Goal: Task Accomplishment & Management: Manage account settings

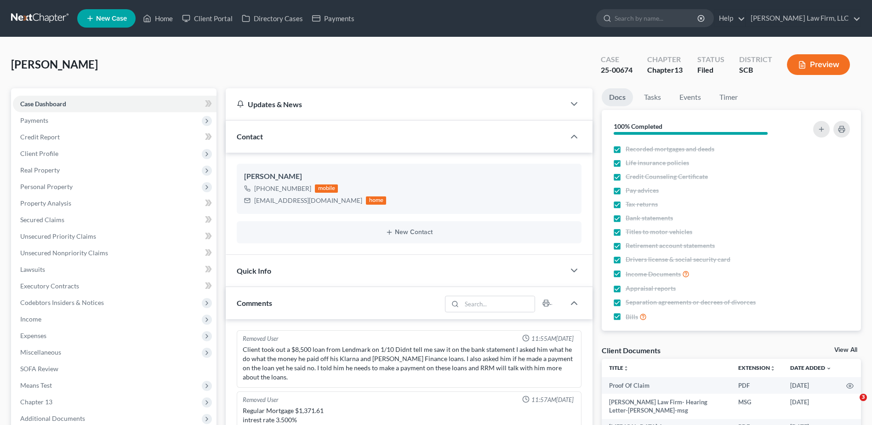
select select "0"
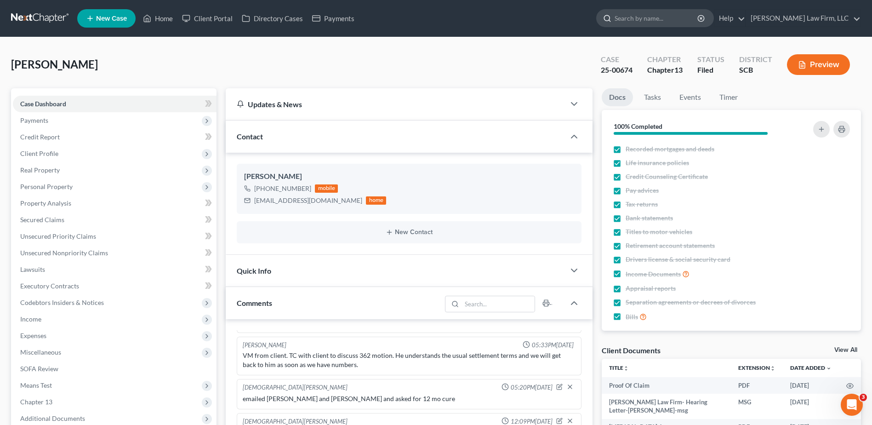
click at [659, 17] on input "search" at bounding box center [657, 18] width 84 height 17
type input "feist"
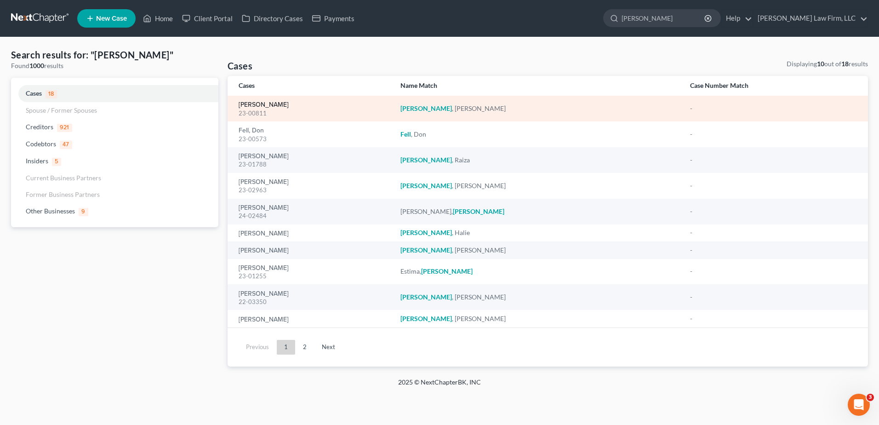
drag, startPoint x: 268, startPoint y: 100, endPoint x: 247, endPoint y: 106, distance: 21.0
click at [247, 106] on link "Feist, Ann" at bounding box center [264, 105] width 50 height 6
select select "0"
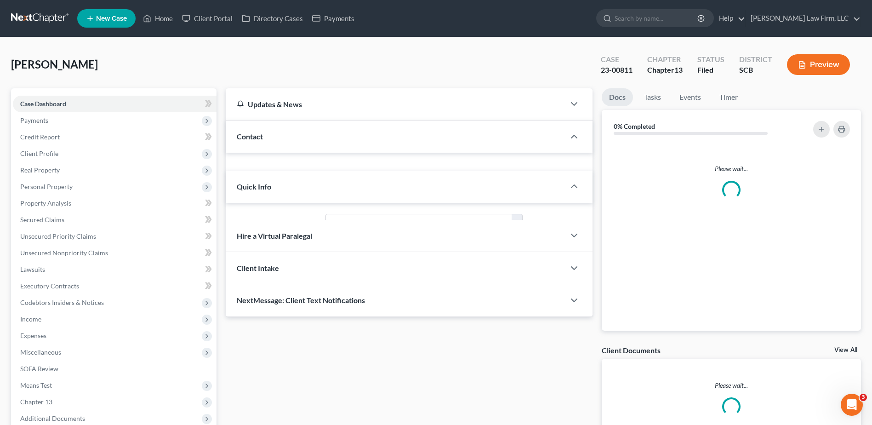
select select "0"
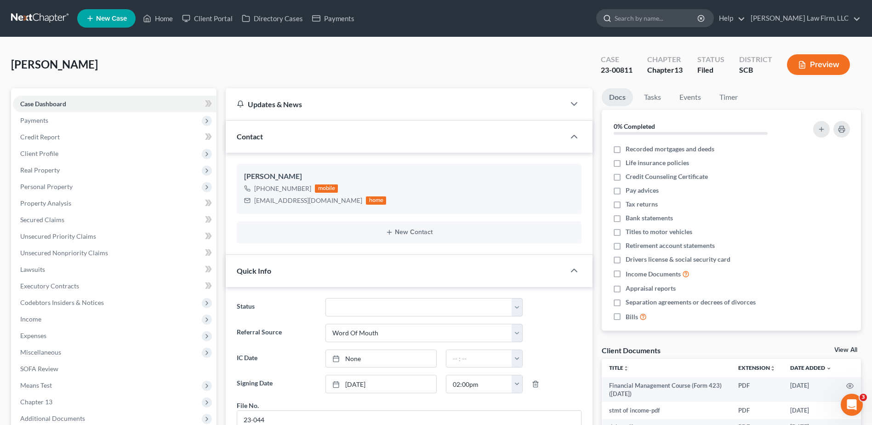
click at [664, 22] on input "search" at bounding box center [657, 18] width 84 height 17
type input "jenkins"
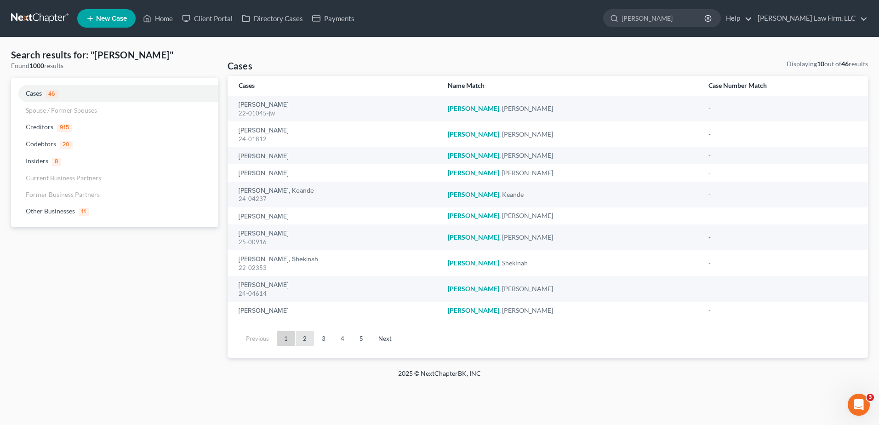
click at [304, 339] on link "2" at bounding box center [305, 338] width 18 height 15
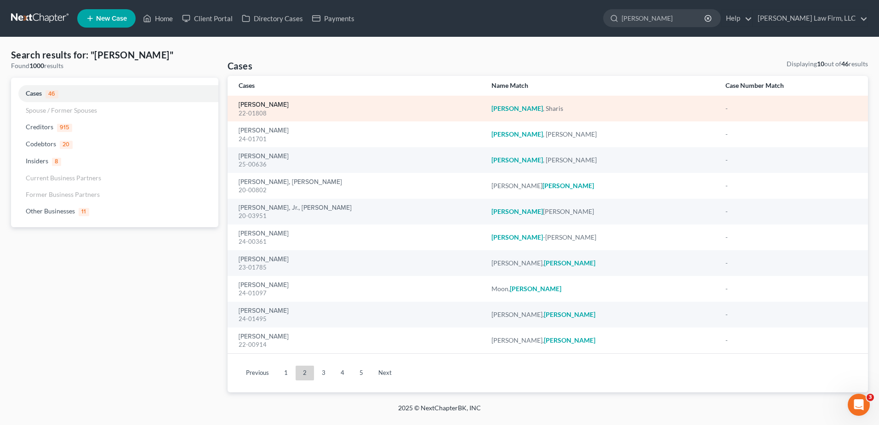
click at [268, 104] on link "[PERSON_NAME]" at bounding box center [264, 105] width 50 height 6
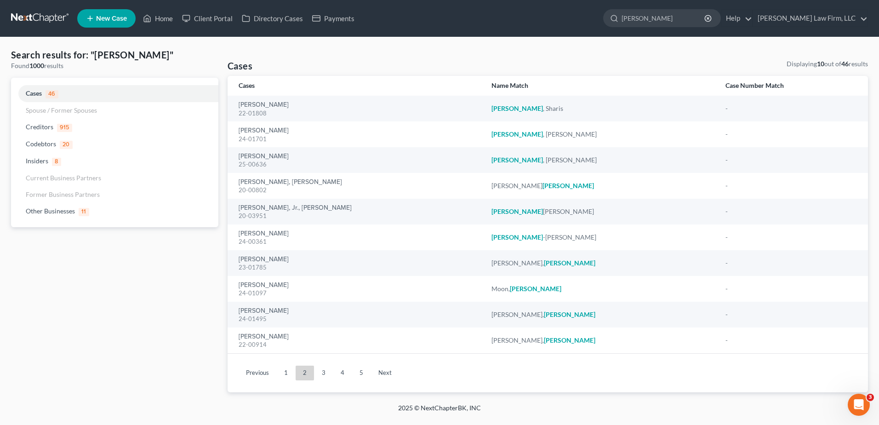
select select "0"
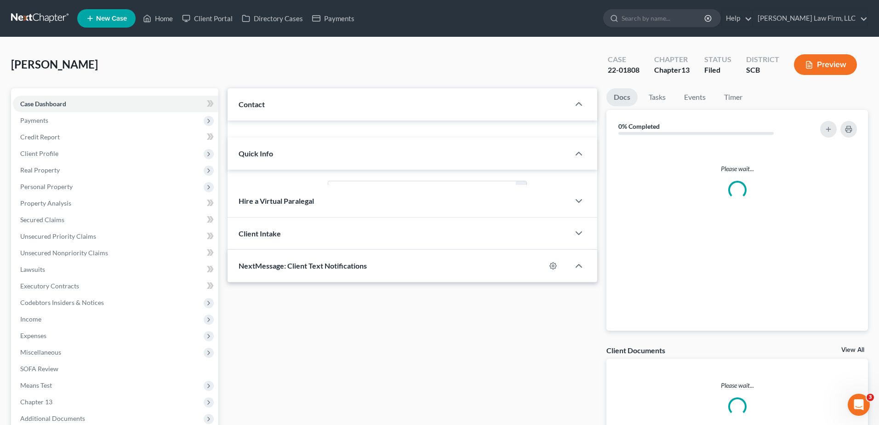
select select "0"
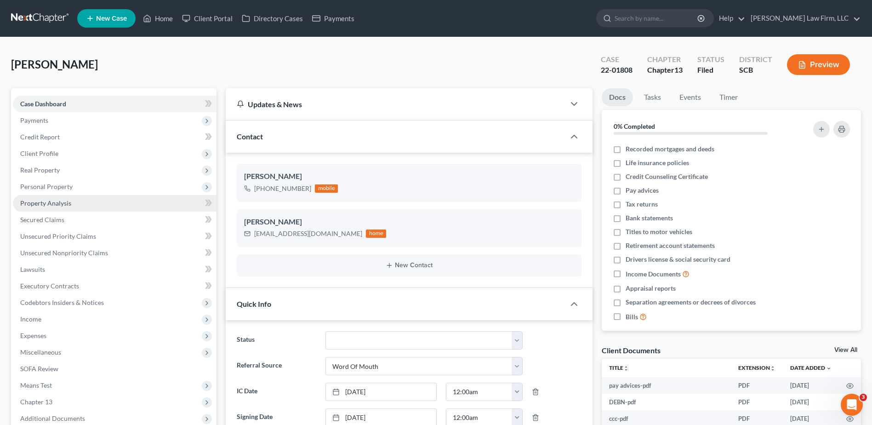
scroll to position [549, 0]
click at [57, 253] on span "Unsecured Nonpriority Claims" at bounding box center [64, 253] width 88 height 8
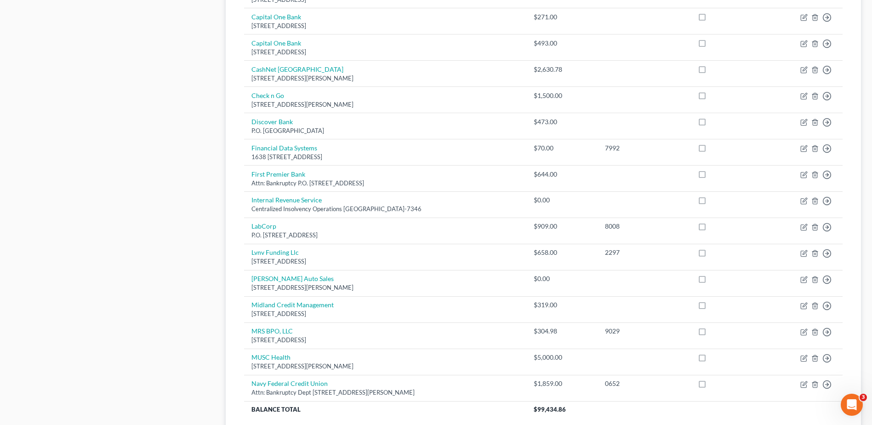
scroll to position [640, 0]
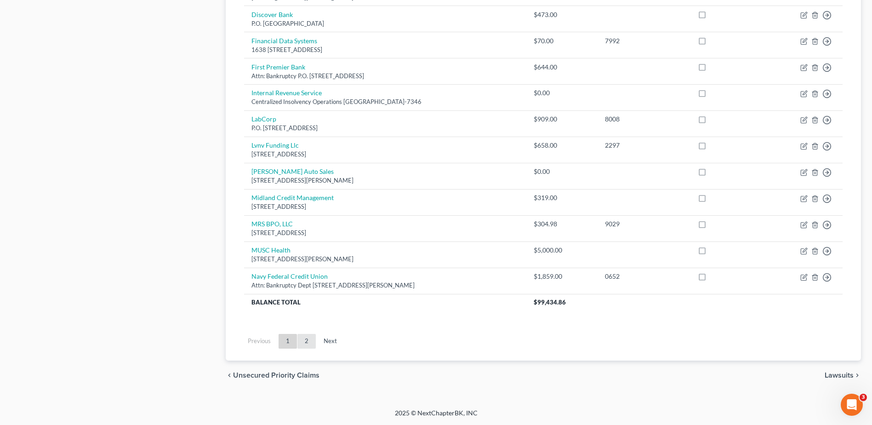
click at [305, 342] on link "2" at bounding box center [306, 341] width 18 height 15
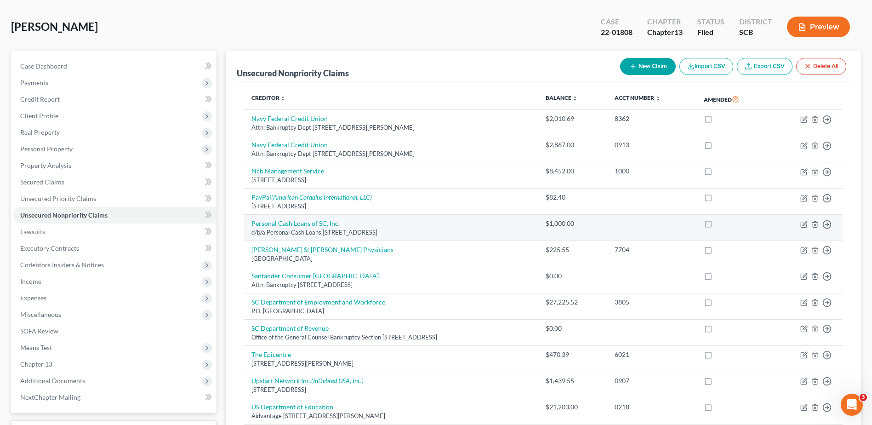
scroll to position [0, 0]
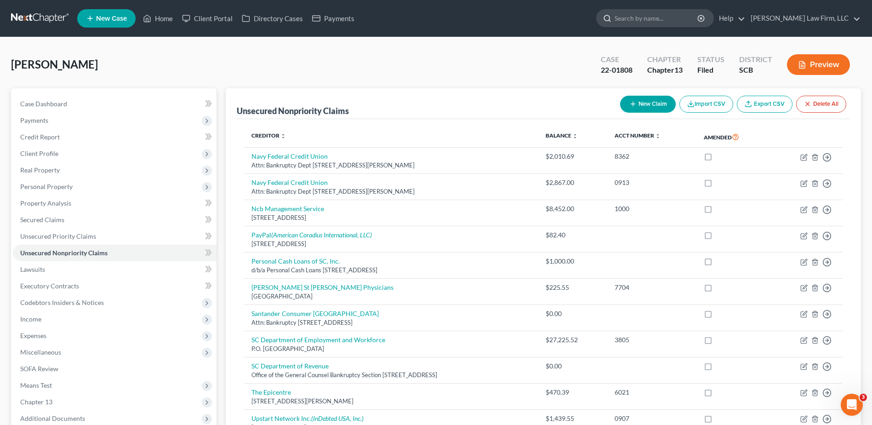
click at [667, 21] on input "search" at bounding box center [657, 18] width 84 height 17
type input "brown"
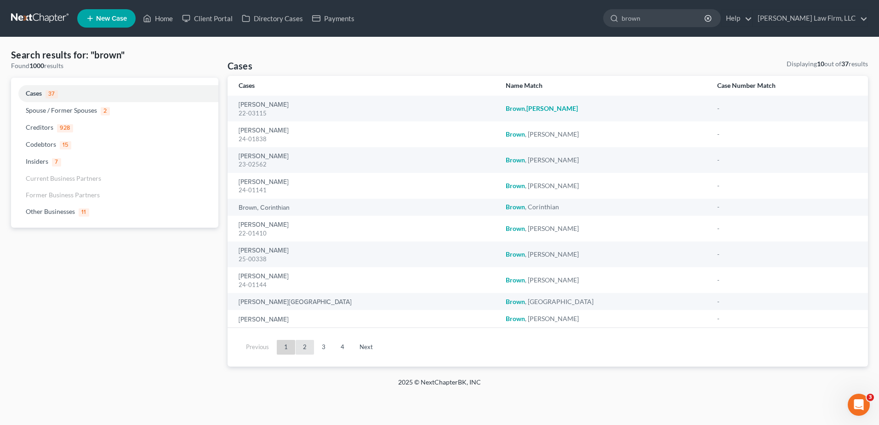
click at [305, 349] on link "2" at bounding box center [305, 347] width 18 height 15
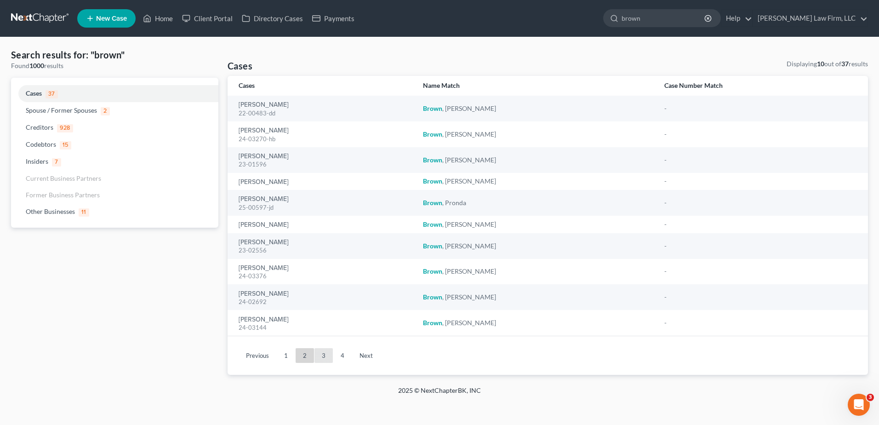
click at [320, 349] on link "3" at bounding box center [323, 355] width 18 height 15
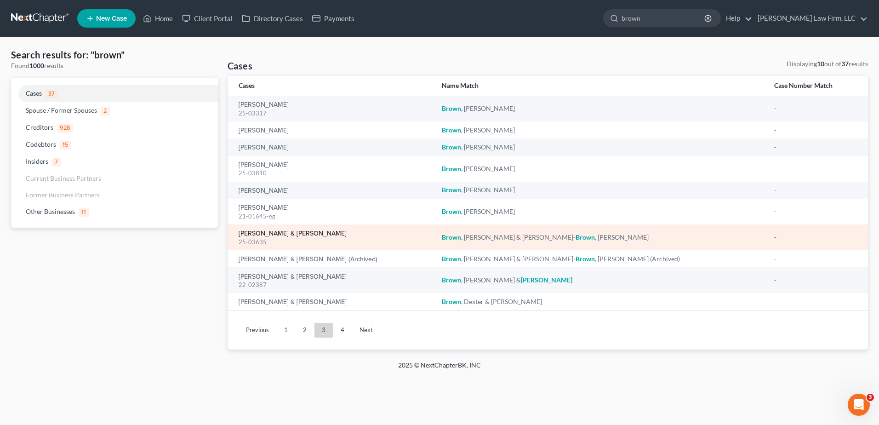
click at [295, 233] on link "[PERSON_NAME] & [PERSON_NAME]" at bounding box center [293, 233] width 108 height 6
select select "1"
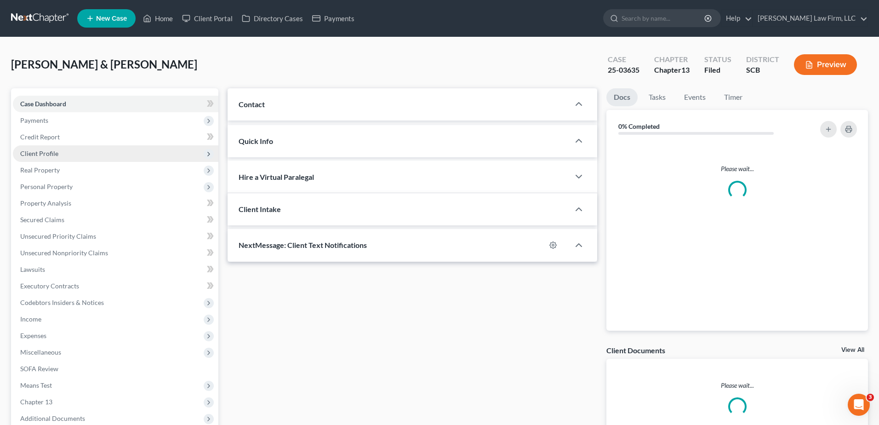
select select "0"
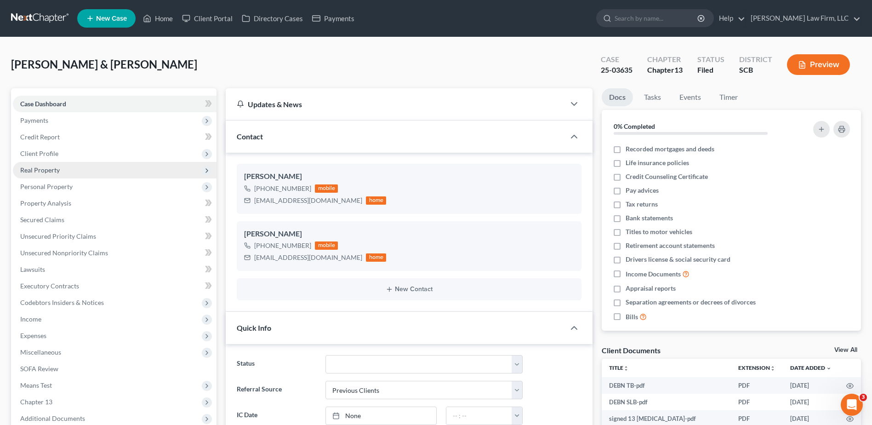
scroll to position [291, 0]
click at [46, 167] on span "Real Property" at bounding box center [40, 170] width 40 height 8
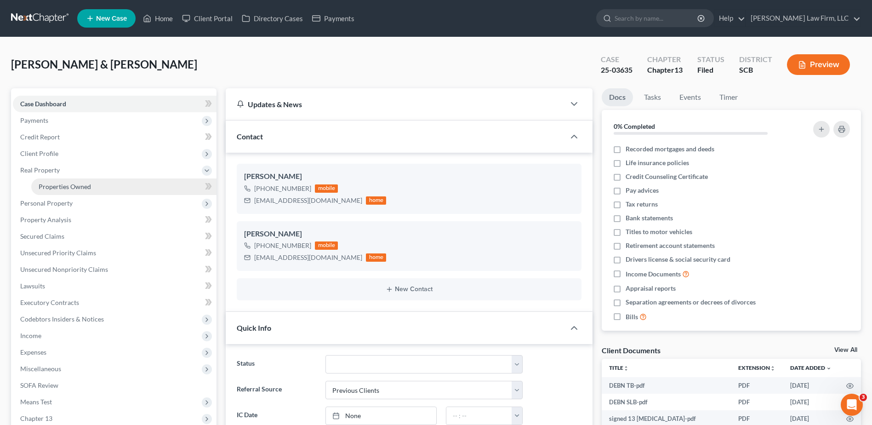
click at [53, 189] on span "Properties Owned" at bounding box center [65, 187] width 52 height 8
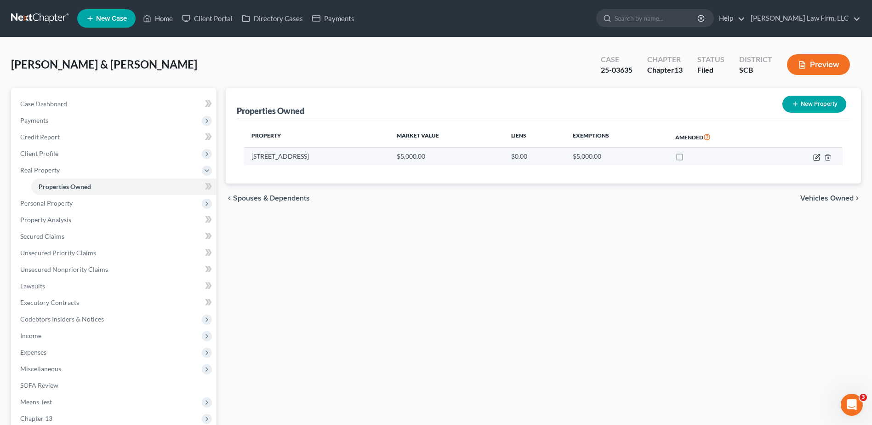
click at [815, 157] on icon "button" at bounding box center [816, 157] width 7 height 7
select select "42"
select select "37"
select select "0"
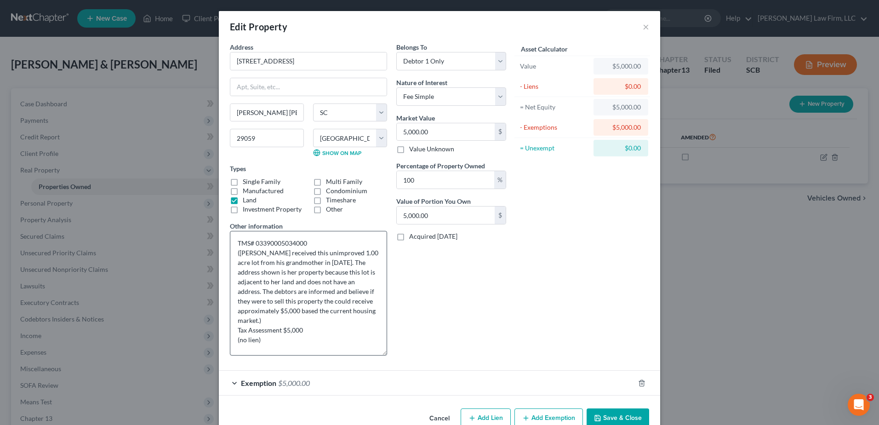
drag, startPoint x: 384, startPoint y: 263, endPoint x: 382, endPoint y: 354, distance: 90.6
click at [382, 354] on textarea "TMS# 03390005034000 (Mr. Brown received this unimproved 1.00 acre lot from his …" at bounding box center [308, 293] width 157 height 125
click at [643, 26] on button "×" at bounding box center [646, 26] width 6 height 11
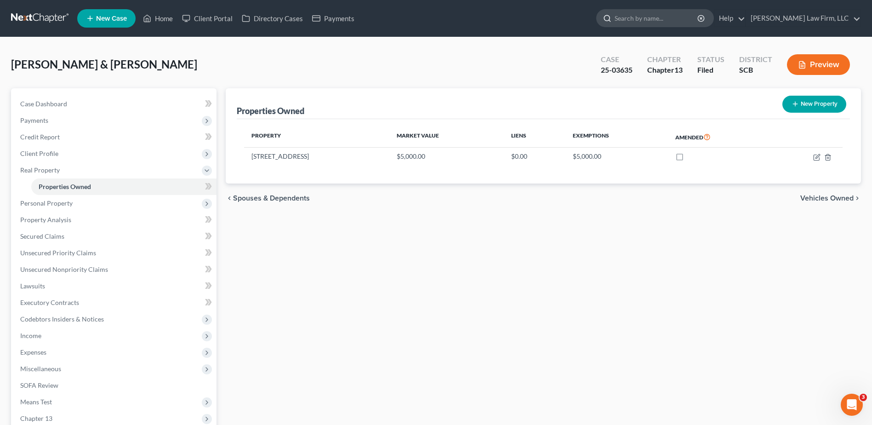
click at [686, 15] on input "search" at bounding box center [657, 18] width 84 height 17
type input "clark"
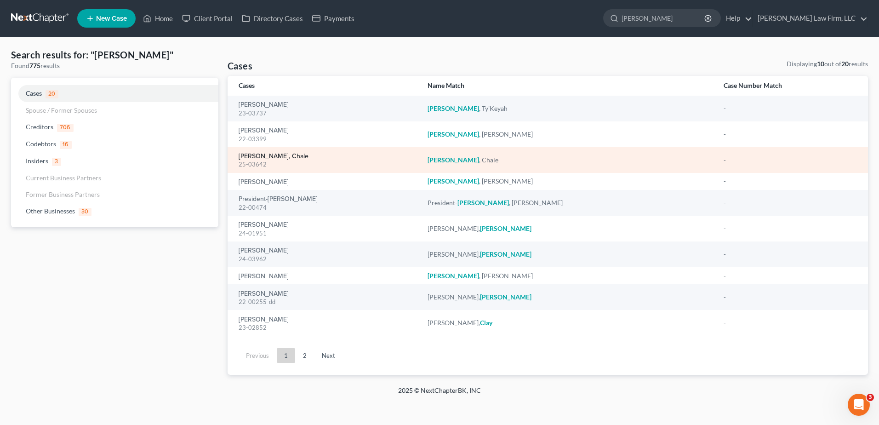
click at [252, 156] on link "[PERSON_NAME], Chale" at bounding box center [274, 156] width 70 height 6
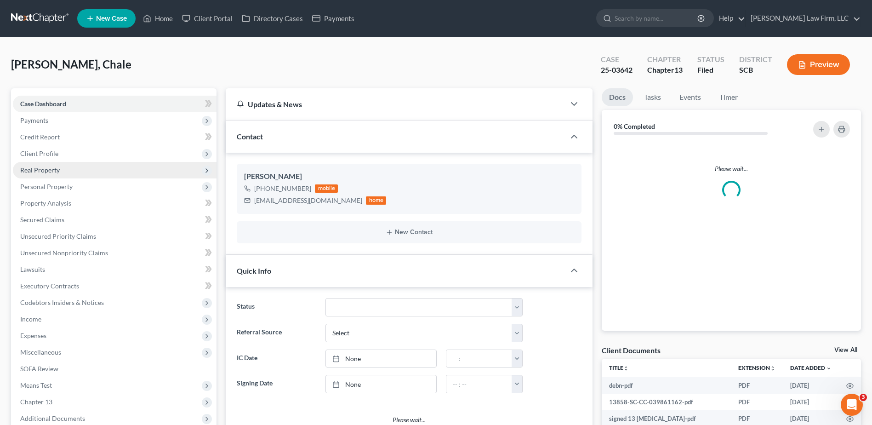
select select "0"
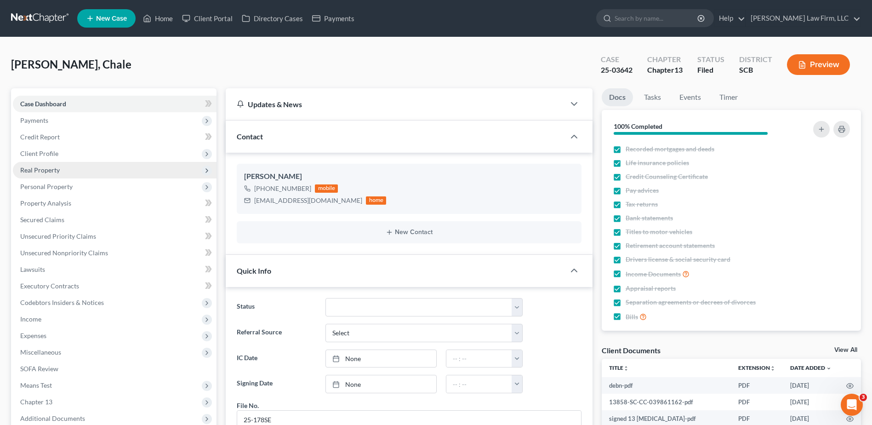
scroll to position [601, 0]
drag, startPoint x: 40, startPoint y: 172, endPoint x: 55, endPoint y: 192, distance: 24.6
click at [40, 172] on span "Real Property" at bounding box center [40, 170] width 40 height 8
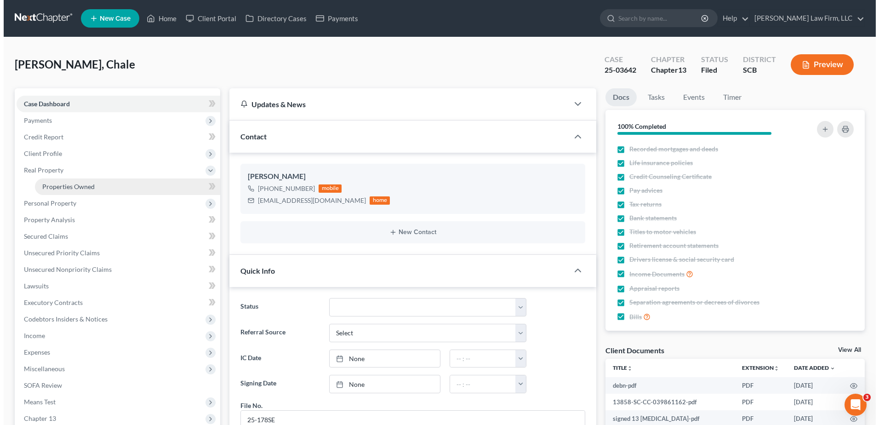
scroll to position [31, 0]
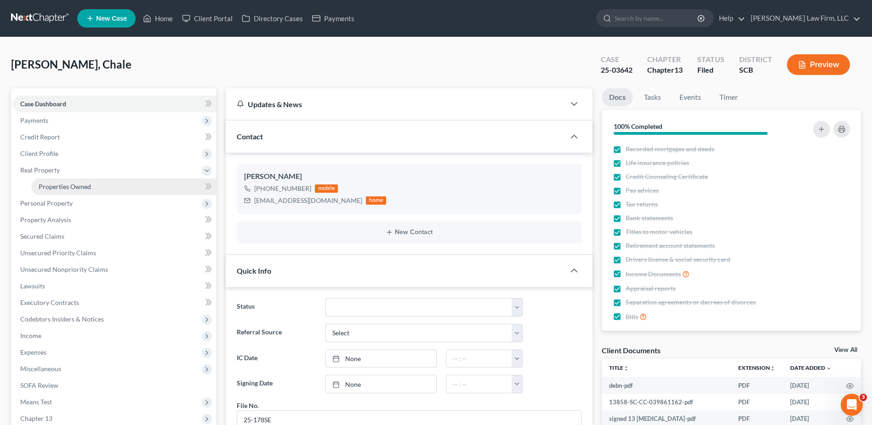
click at [65, 189] on span "Properties Owned" at bounding box center [65, 187] width 52 height 8
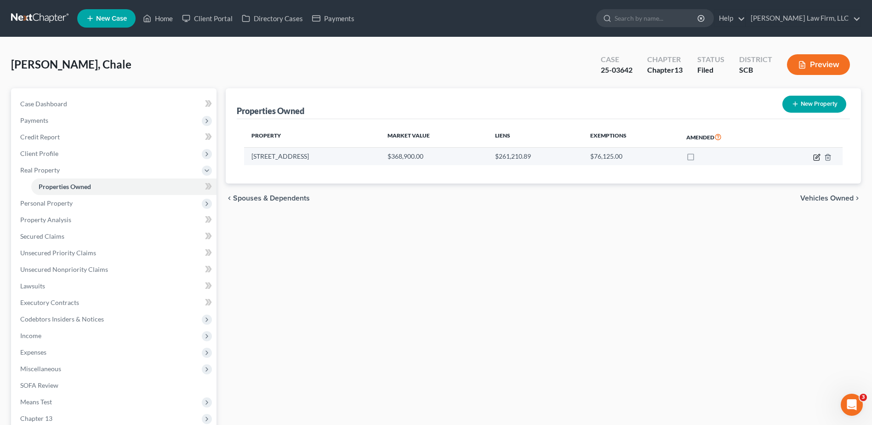
click at [815, 156] on icon "button" at bounding box center [816, 157] width 7 height 7
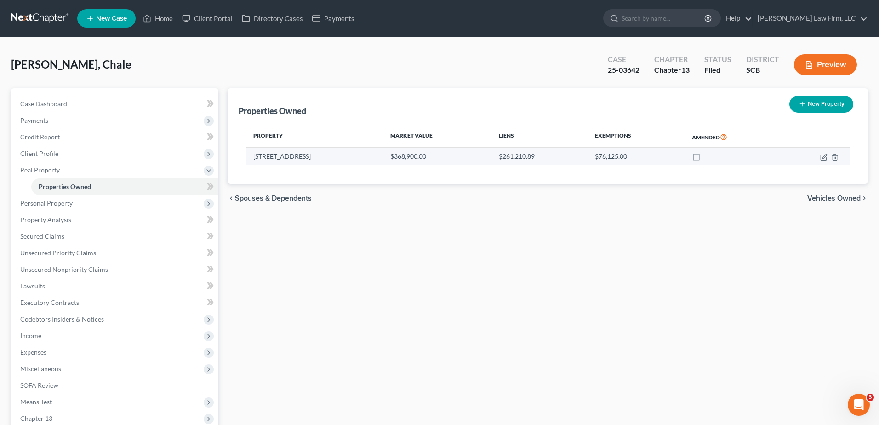
select select "42"
select select "7"
select select "0"
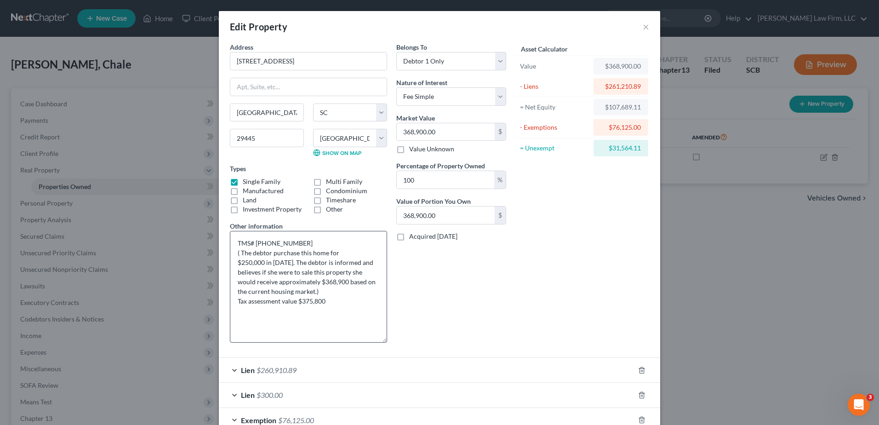
drag, startPoint x: 383, startPoint y: 263, endPoint x: 376, endPoint y: 340, distance: 78.0
click at [376, 340] on textarea "TMS# 244-08-01-004 ( The debtor purchase this home for $250,000 in 2021. The de…" at bounding box center [308, 287] width 157 height 112
click at [639, 26] on div "Edit Property ×" at bounding box center [439, 26] width 441 height 31
click at [643, 27] on button "×" at bounding box center [646, 26] width 6 height 11
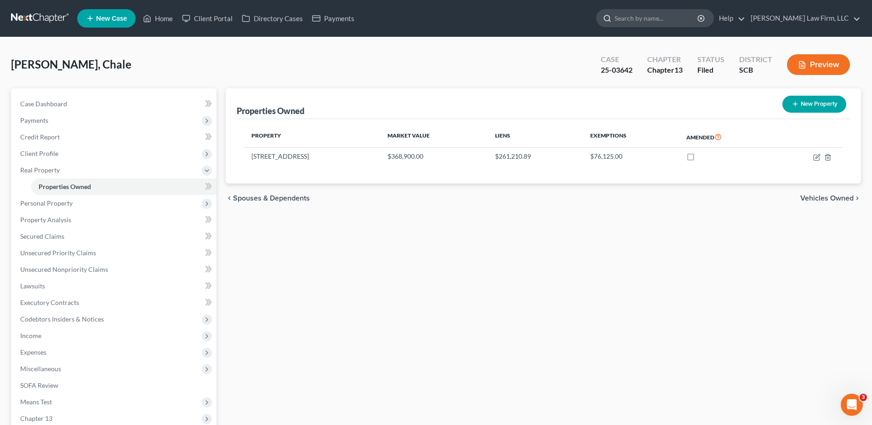
click at [677, 22] on input "search" at bounding box center [657, 18] width 84 height 17
type input "hastrich"
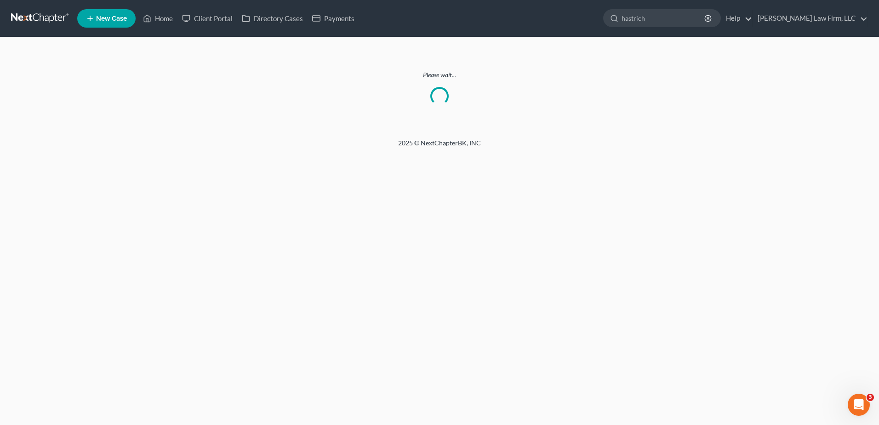
click at [32, 16] on link at bounding box center [40, 18] width 59 height 17
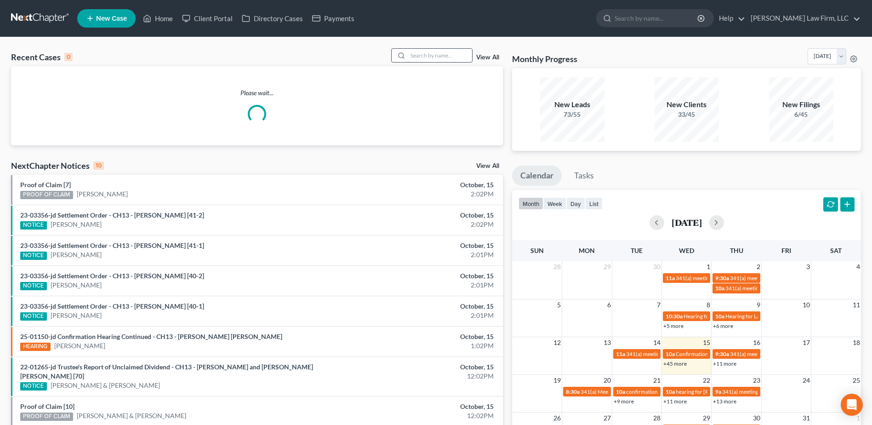
click at [424, 56] on input "search" at bounding box center [440, 55] width 64 height 13
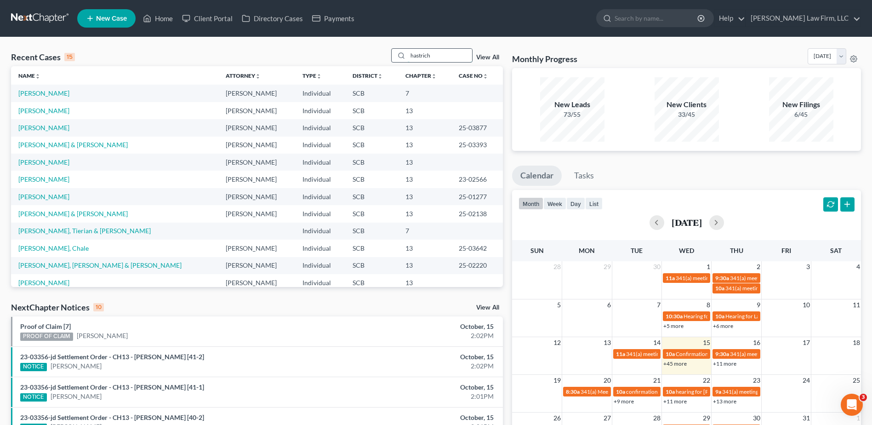
type input "hastrich"
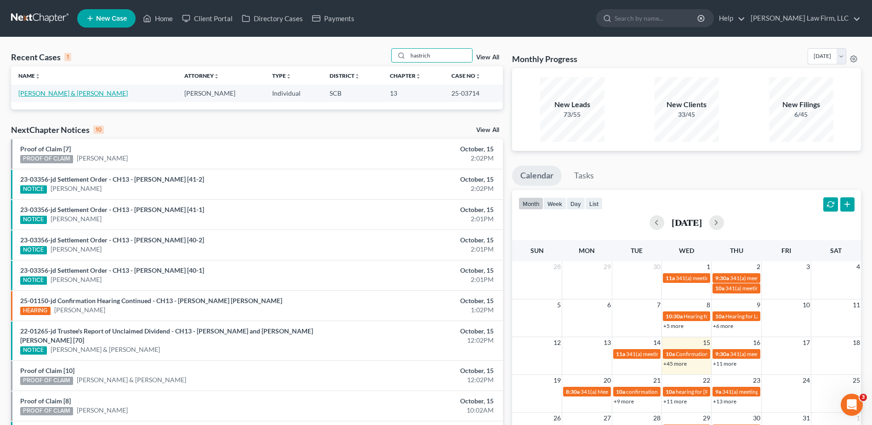
click at [46, 94] on link "[PERSON_NAME] & [PERSON_NAME]" at bounding box center [72, 93] width 109 height 8
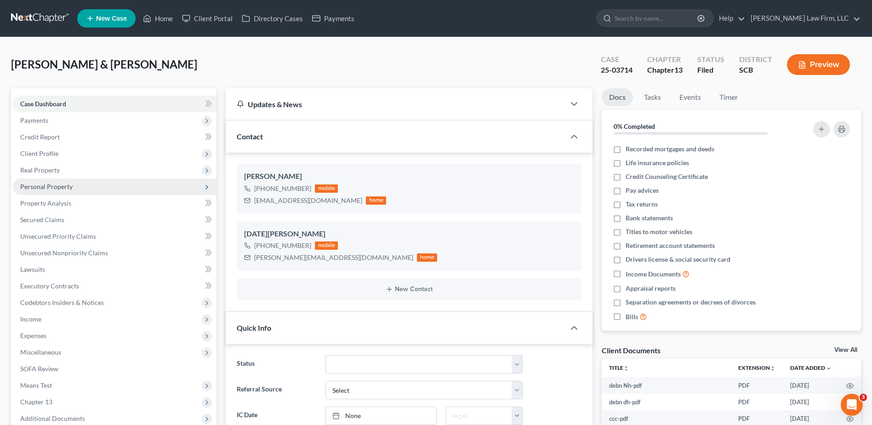
select select "0"
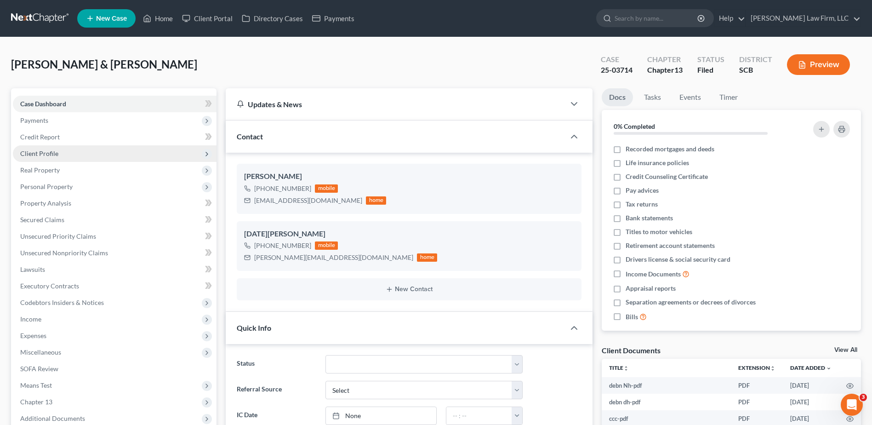
click at [47, 156] on span "Client Profile" at bounding box center [39, 153] width 38 height 8
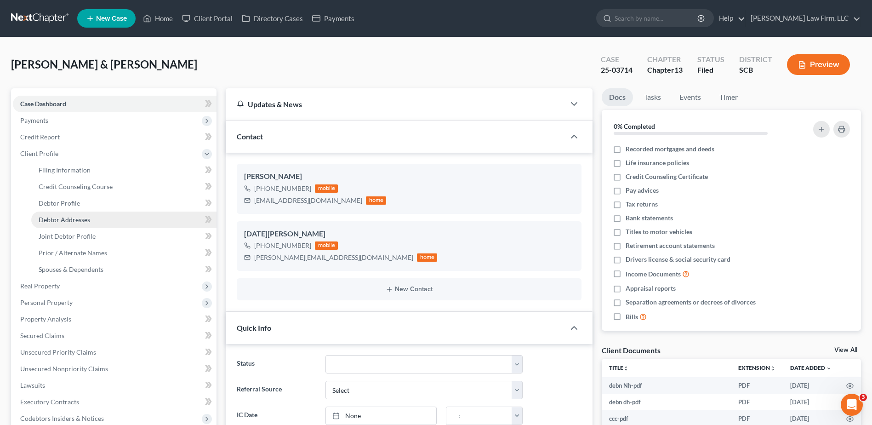
click at [78, 223] on span "Debtor Addresses" at bounding box center [64, 220] width 51 height 8
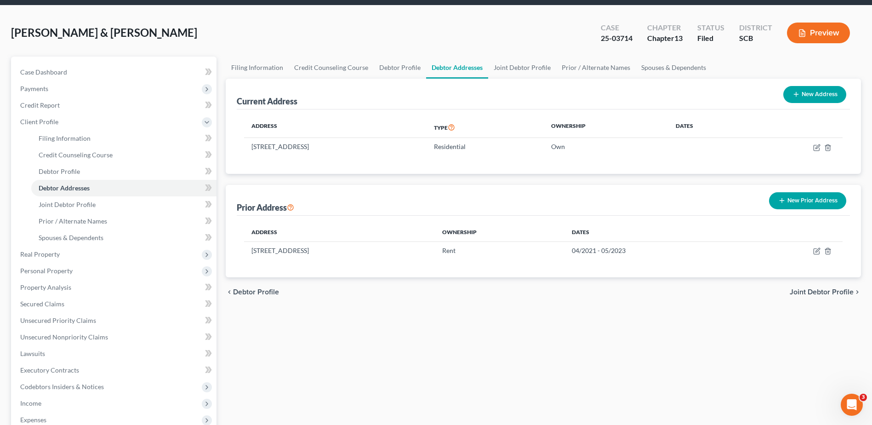
scroll to position [46, 0]
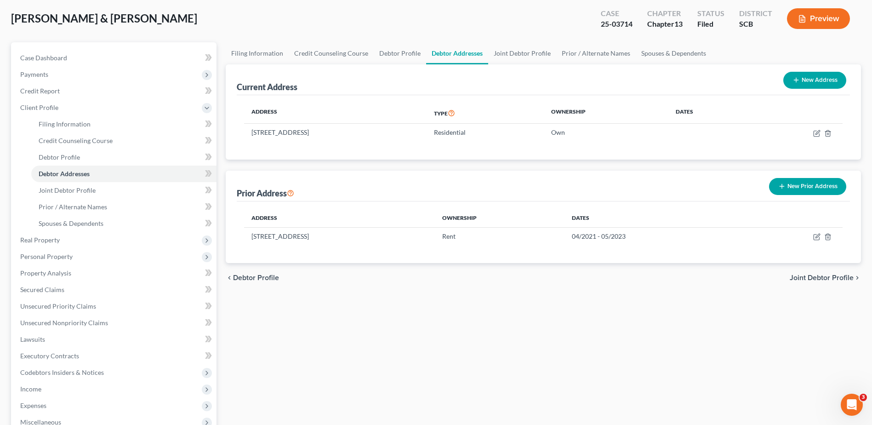
click at [223, 105] on div "Filing Information Credit Counseling Course Debtor Profile Debtor Addresses Joi…" at bounding box center [543, 307] width 645 height 531
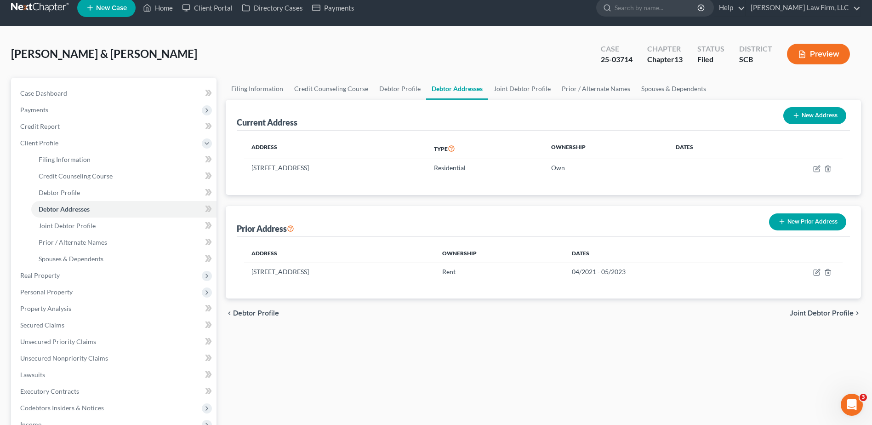
scroll to position [0, 0]
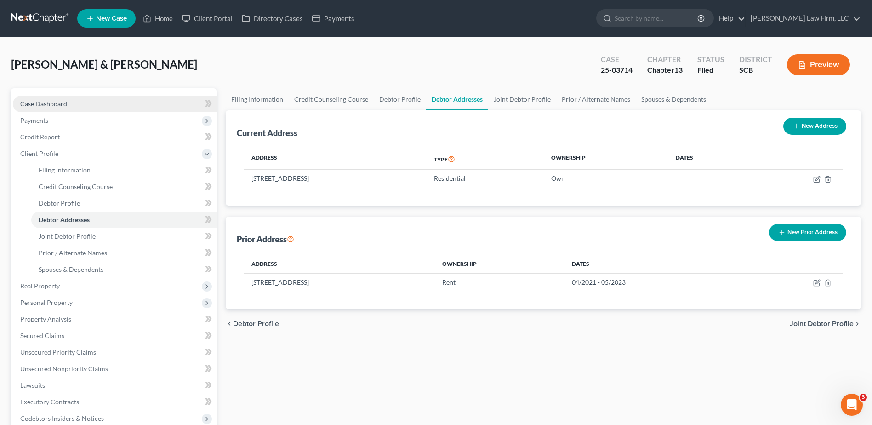
click at [45, 98] on link "Case Dashboard" at bounding box center [115, 104] width 204 height 17
select select "0"
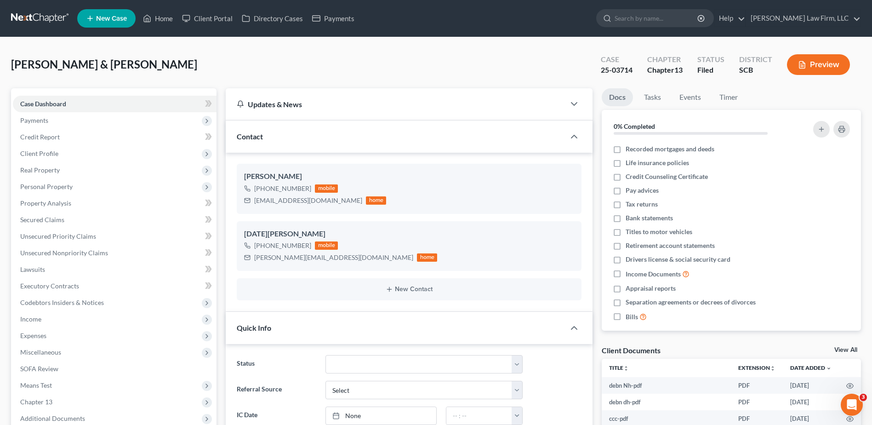
scroll to position [182, 0]
click at [46, 156] on span "Client Profile" at bounding box center [39, 153] width 38 height 8
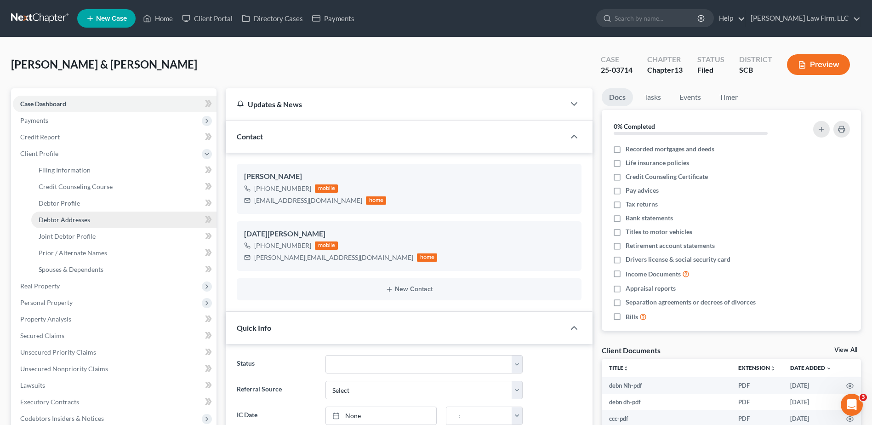
click at [88, 222] on span "Debtor Addresses" at bounding box center [64, 220] width 51 height 8
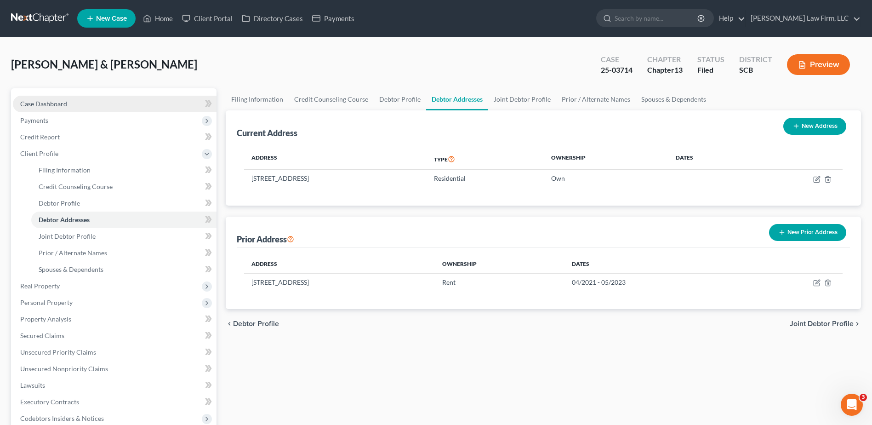
click at [44, 105] on span "Case Dashboard" at bounding box center [43, 104] width 47 height 8
select select "0"
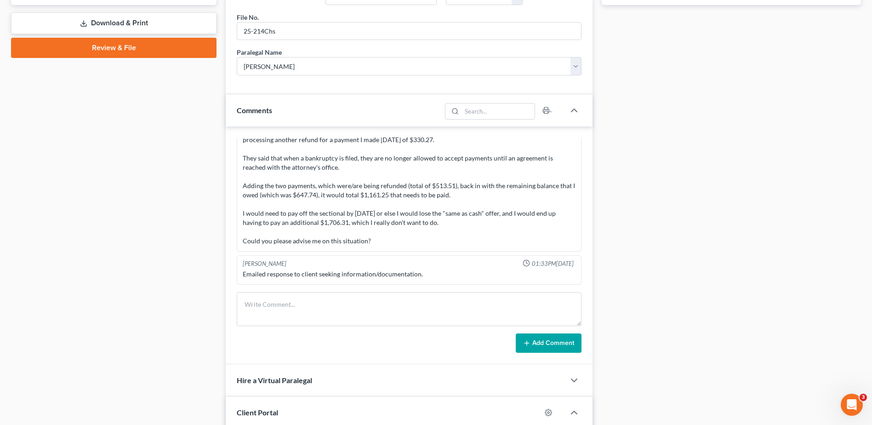
scroll to position [583, 0]
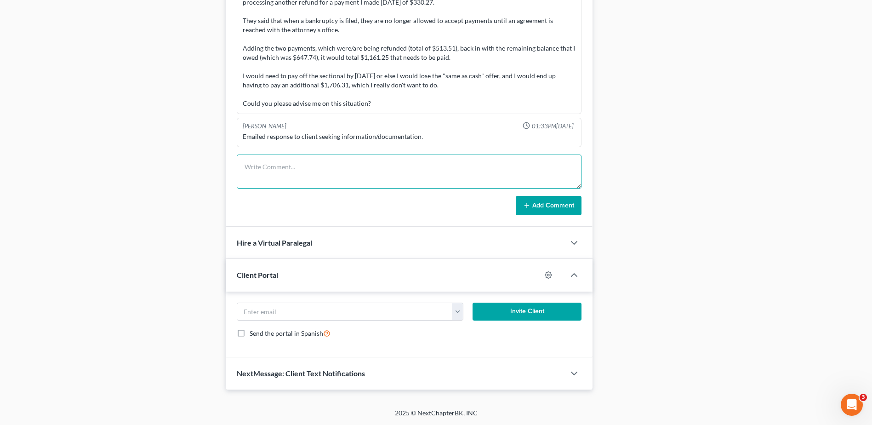
click at [285, 171] on textarea at bounding box center [409, 171] width 345 height 34
type textarea "SCDOR filed estimated taxes for [DATE]-[DATE], clients lived in [GEOGRAPHIC_DAT…"
click at [556, 204] on button "Add Comment" at bounding box center [549, 205] width 66 height 19
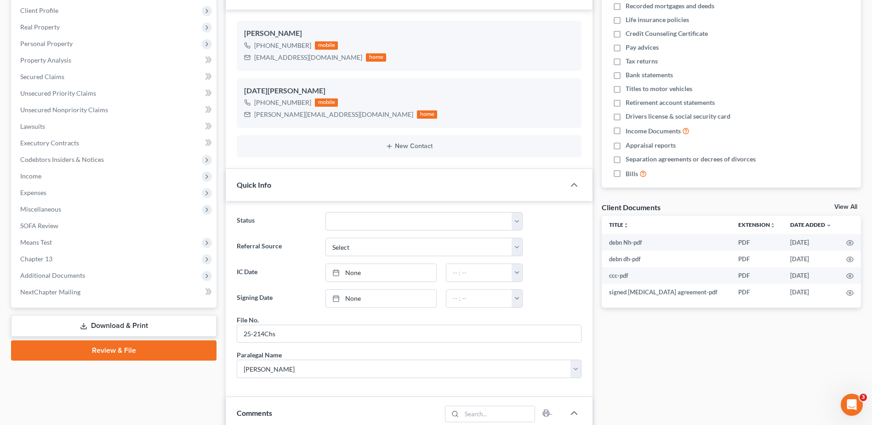
scroll to position [0, 0]
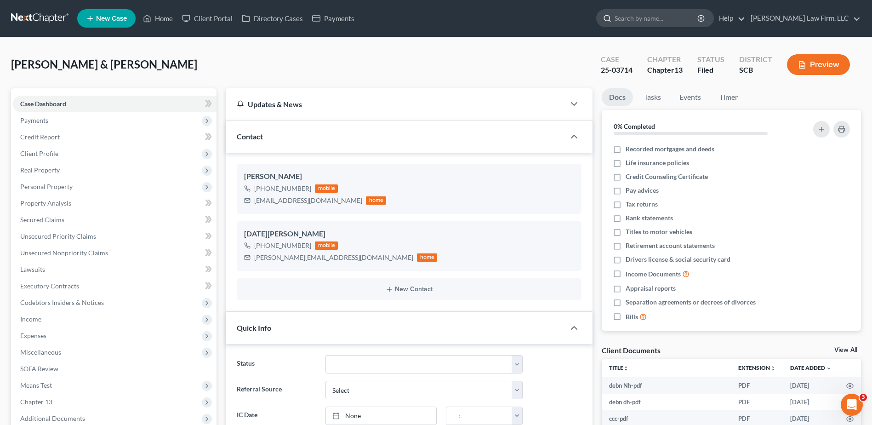
click at [668, 19] on input "search" at bounding box center [657, 18] width 84 height 17
type input "e"
type input "wilentz"
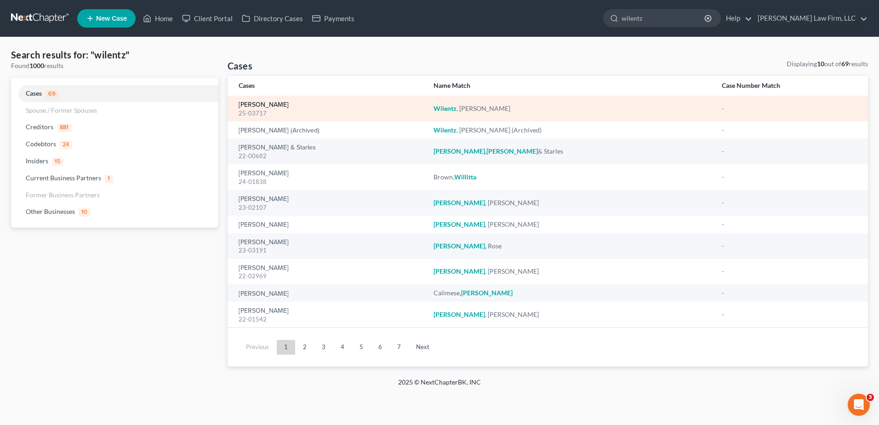
click at [257, 106] on link "[PERSON_NAME]" at bounding box center [264, 105] width 50 height 6
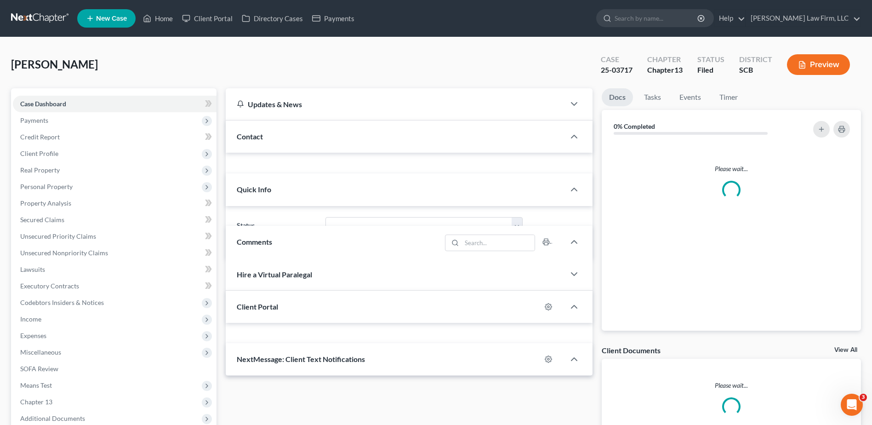
select select "1"
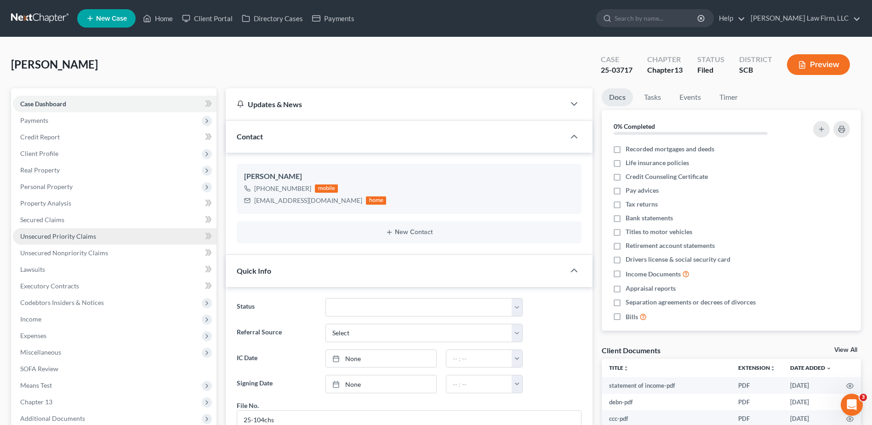
click at [55, 235] on span "Unsecured Priority Claims" at bounding box center [58, 236] width 76 height 8
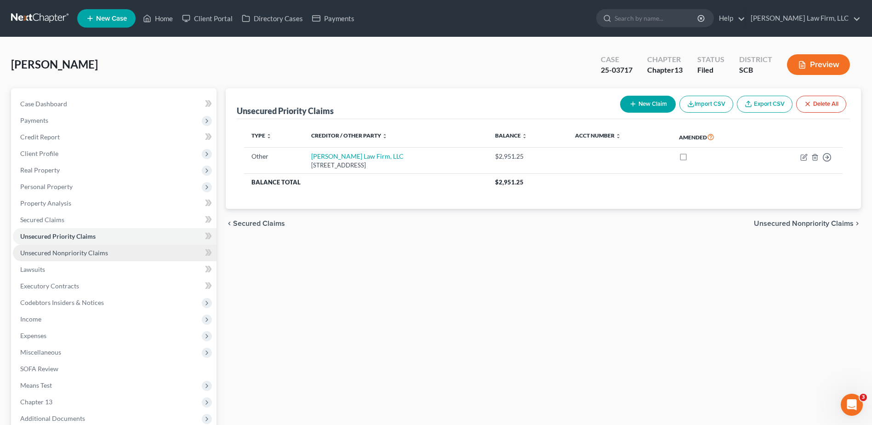
click at [95, 254] on span "Unsecured Nonpriority Claims" at bounding box center [64, 253] width 88 height 8
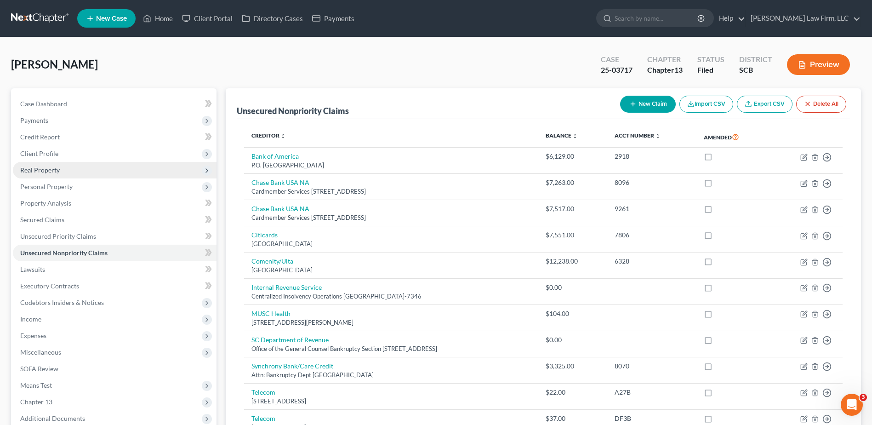
click at [53, 163] on span "Real Property" at bounding box center [115, 170] width 204 height 17
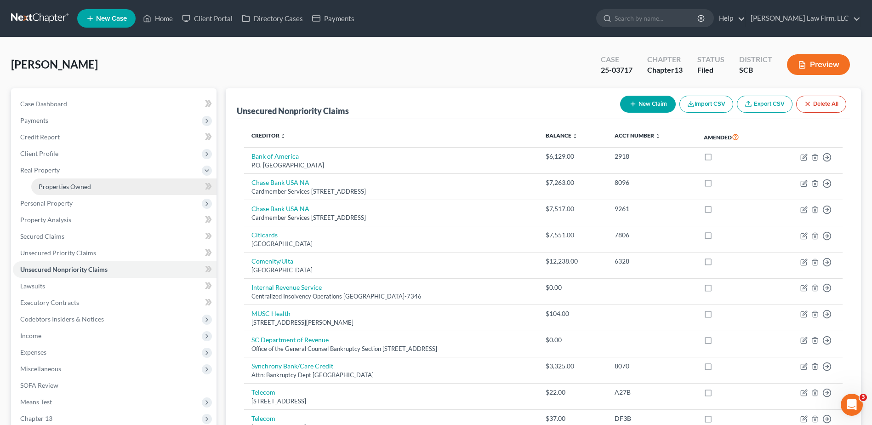
click at [56, 189] on span "Properties Owned" at bounding box center [65, 187] width 52 height 8
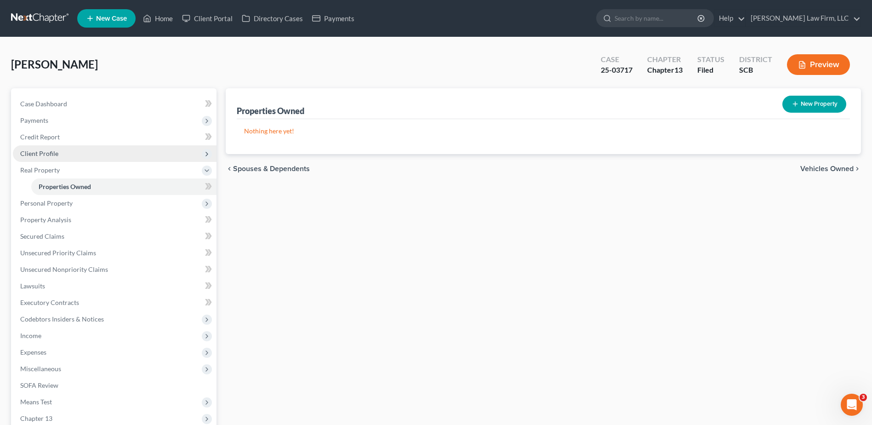
click at [42, 156] on span "Client Profile" at bounding box center [39, 153] width 38 height 8
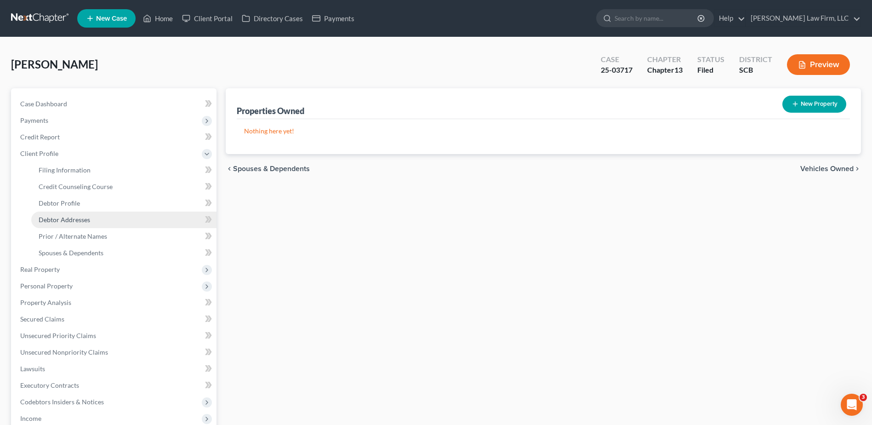
click at [78, 219] on span "Debtor Addresses" at bounding box center [64, 220] width 51 height 8
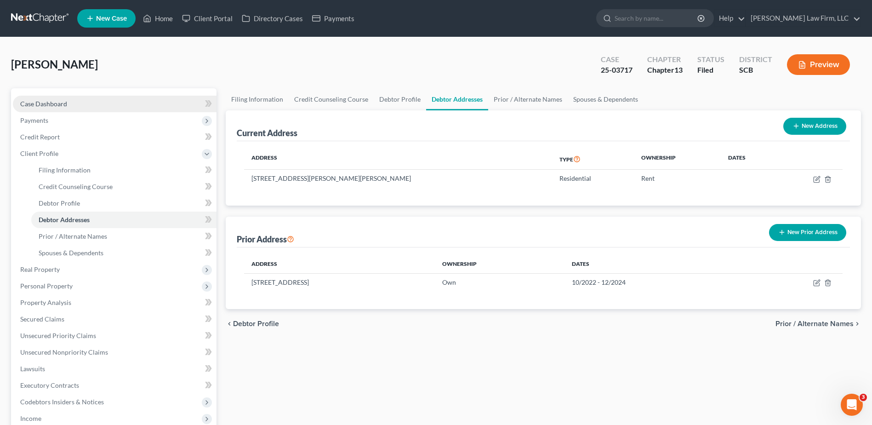
click at [42, 98] on link "Case Dashboard" at bounding box center [115, 104] width 204 height 17
select select "1"
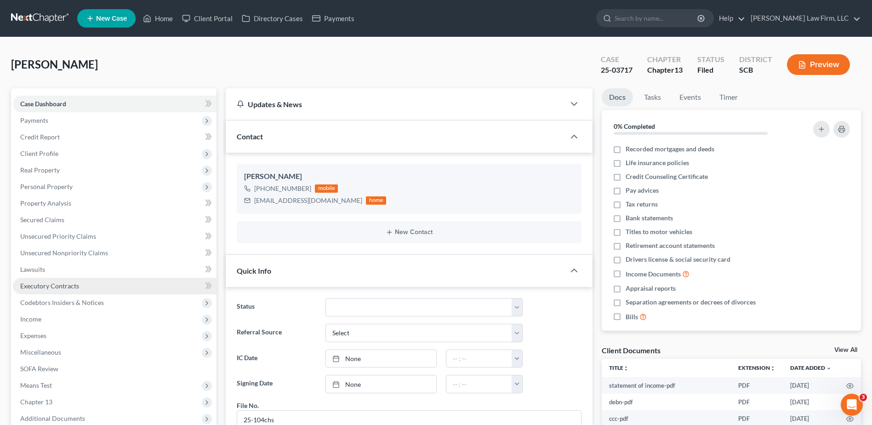
drag, startPoint x: 42, startPoint y: 319, endPoint x: 99, endPoint y: 285, distance: 66.8
click at [42, 319] on span "Income" at bounding box center [115, 319] width 204 height 17
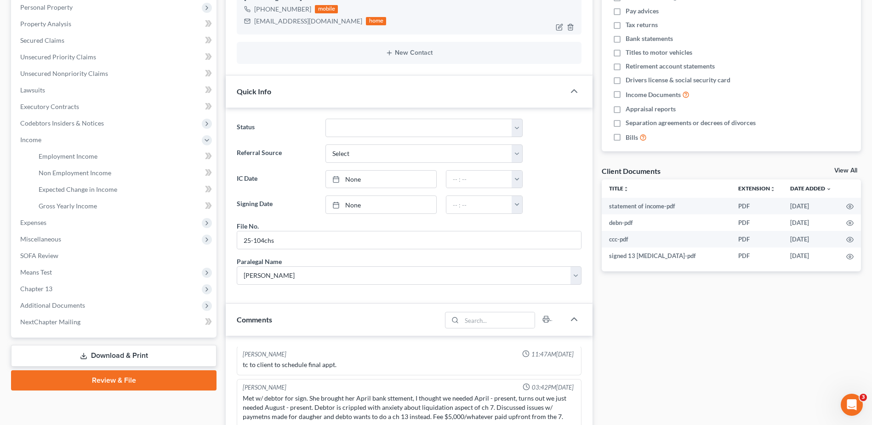
scroll to position [184, 0]
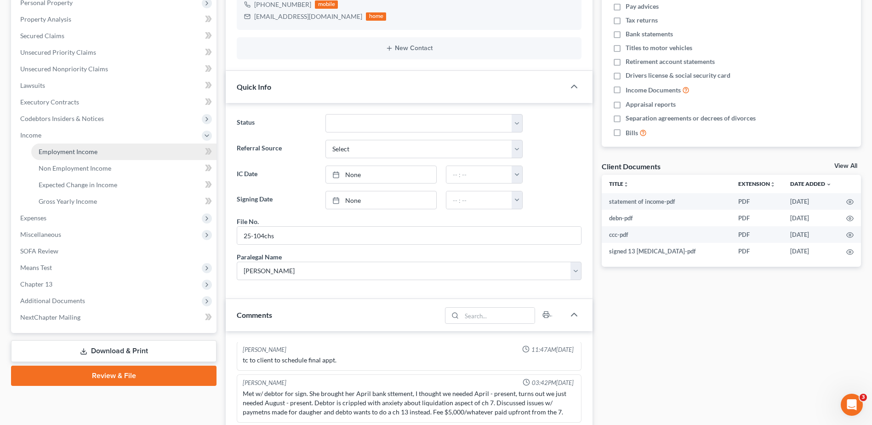
click at [58, 153] on span "Employment Income" at bounding box center [68, 152] width 59 height 8
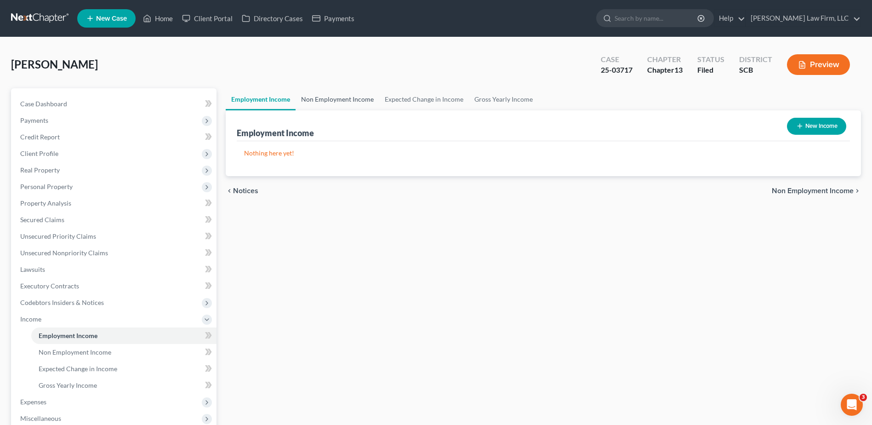
click at [338, 94] on link "Non Employment Income" at bounding box center [338, 99] width 84 height 22
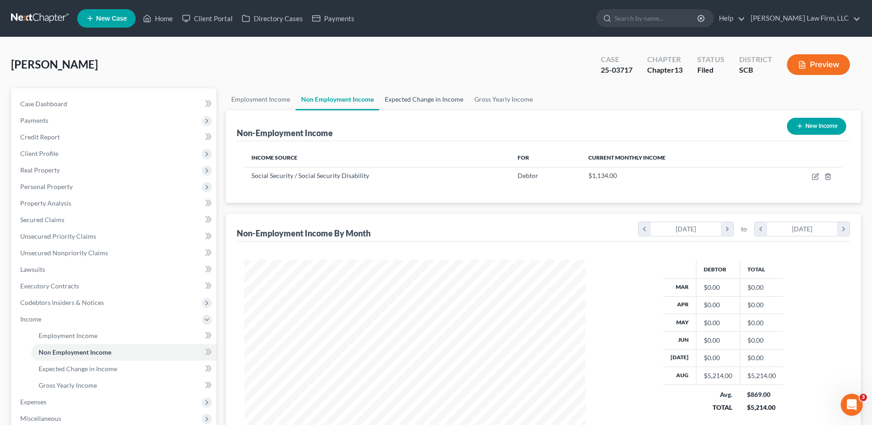
scroll to position [171, 360]
click at [415, 99] on link "Expected Change in Income" at bounding box center [424, 99] width 90 height 22
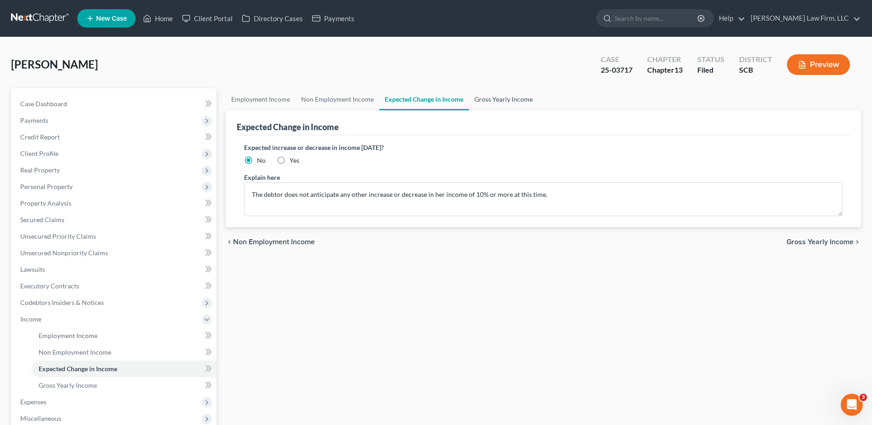
click at [498, 99] on link "Gross Yearly Income" at bounding box center [503, 99] width 69 height 22
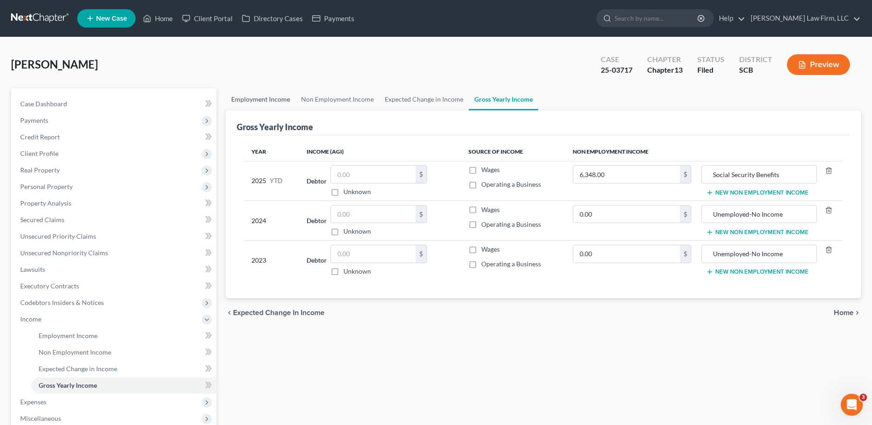
click at [255, 103] on link "Employment Income" at bounding box center [261, 99] width 70 height 22
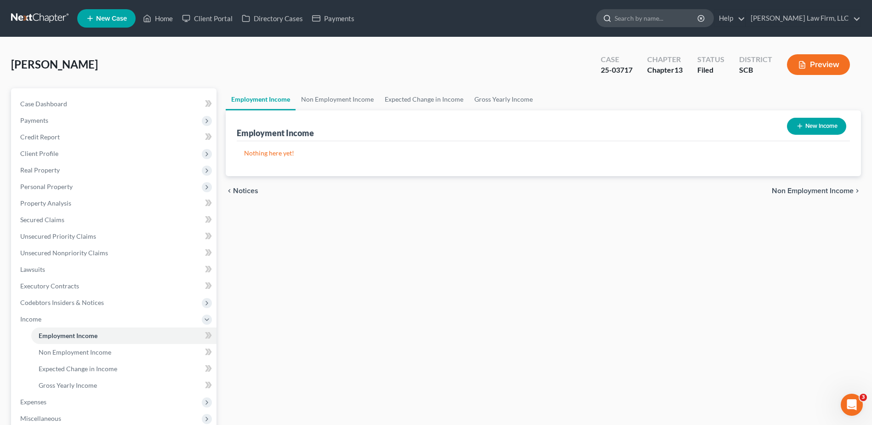
click at [697, 20] on input "search" at bounding box center [657, 18] width 84 height 17
type input "[PERSON_NAME]"
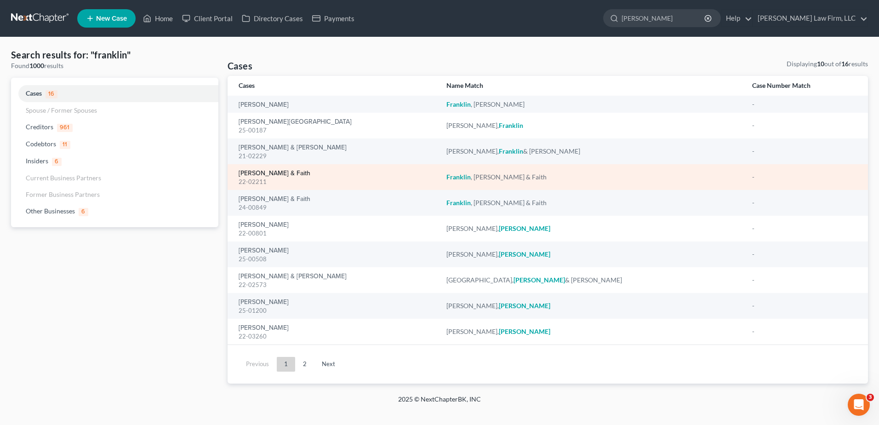
click at [282, 171] on link "[PERSON_NAME] & Faith" at bounding box center [275, 173] width 72 height 6
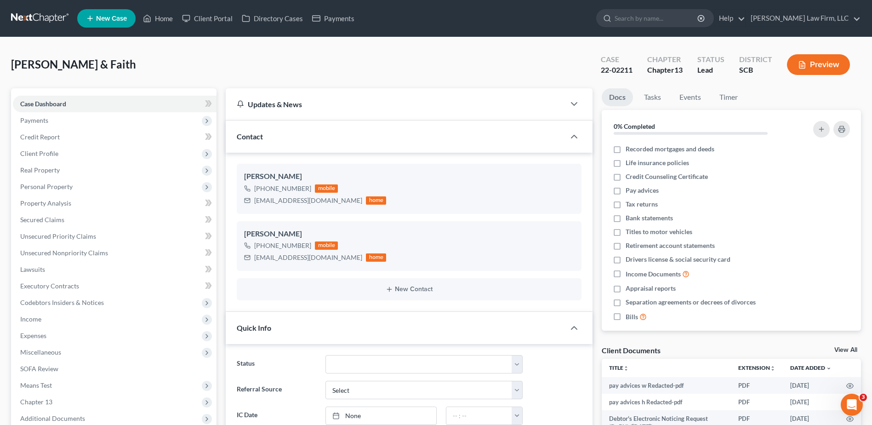
select select "2"
click at [611, 15] on icon at bounding box center [607, 18] width 8 height 8
click at [661, 15] on input "search" at bounding box center [657, 18] width 84 height 17
type input "wilentz"
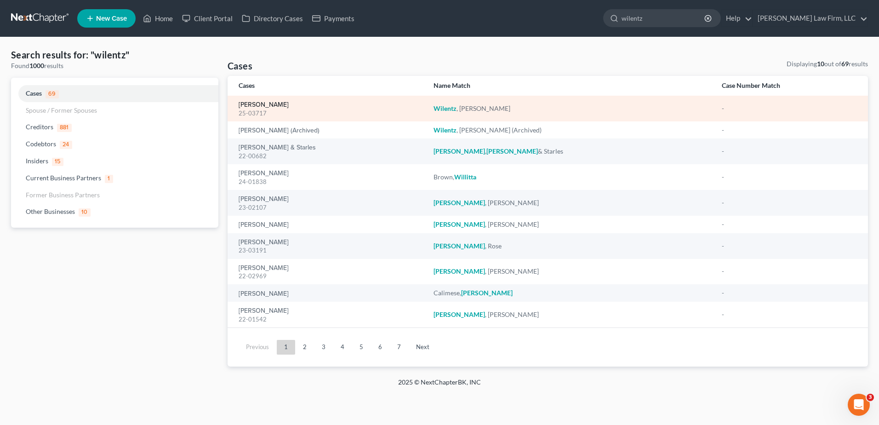
click at [258, 103] on link "[PERSON_NAME]" at bounding box center [264, 105] width 50 height 6
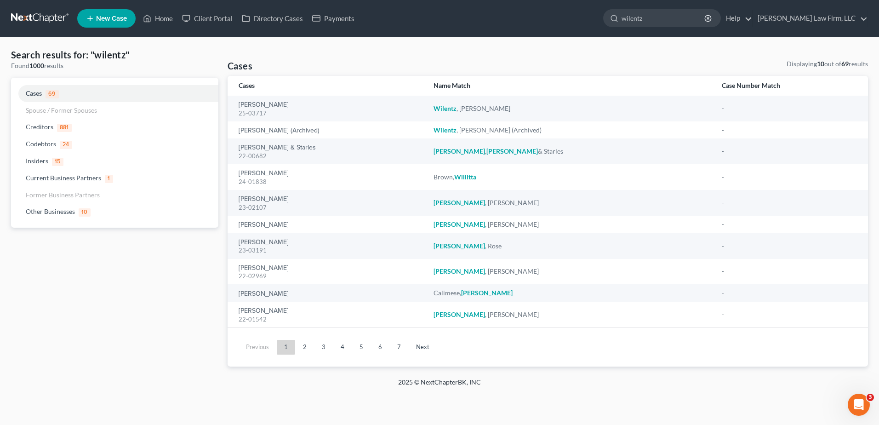
select select "1"
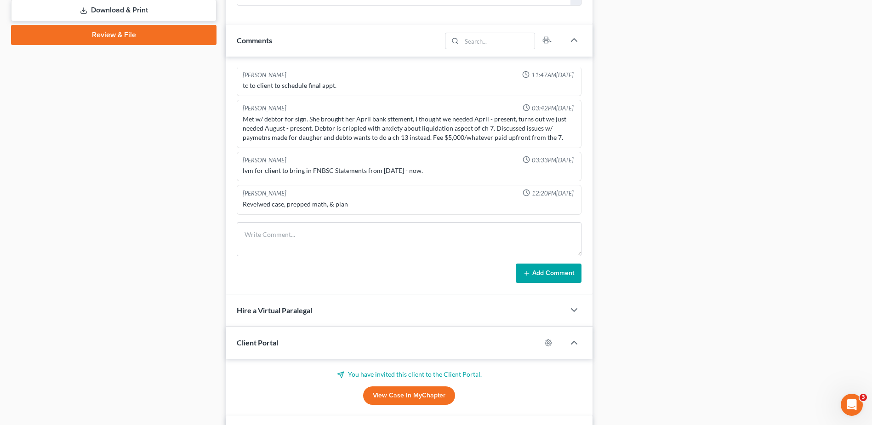
scroll to position [598, 0]
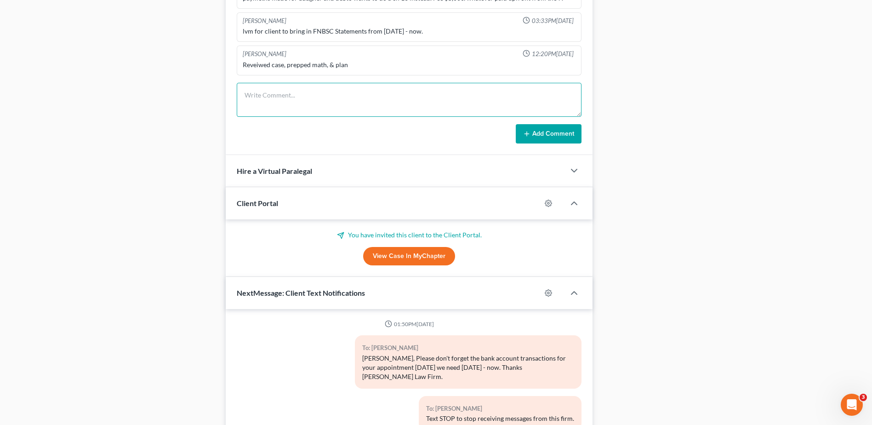
click at [298, 94] on textarea at bounding box center [409, 100] width 345 height 34
type textarea "SCDOR filed estimated taxes for [DATE]-[DATE], prepped tax aff in file for her …"
click at [569, 128] on button "Add Comment" at bounding box center [549, 133] width 66 height 19
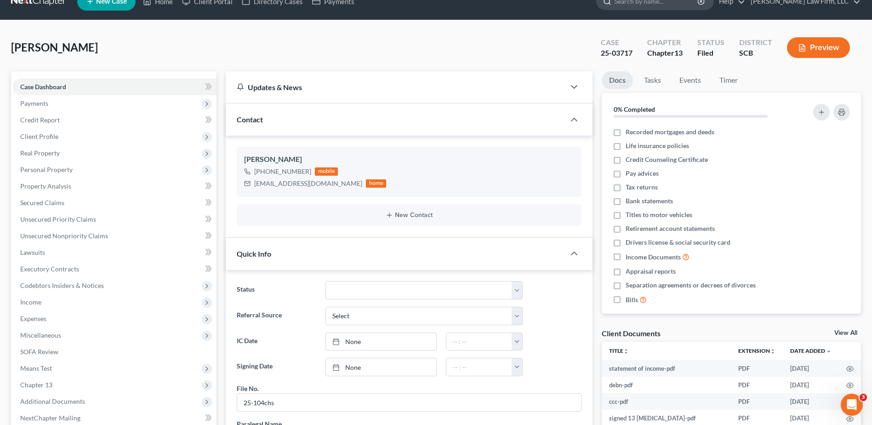
scroll to position [0, 0]
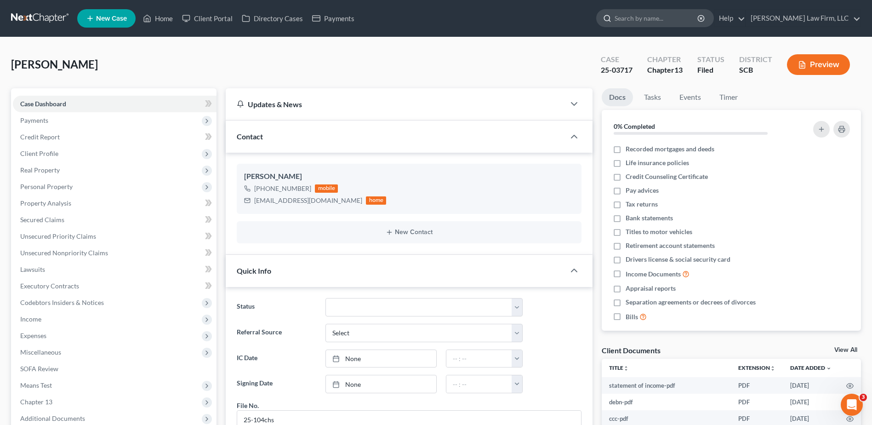
drag, startPoint x: 674, startPoint y: 26, endPoint x: 669, endPoint y: 17, distance: 11.1
click at [674, 26] on input "search" at bounding box center [657, 18] width 84 height 17
click at [669, 17] on input "search" at bounding box center [657, 18] width 84 height 17
type input "[PERSON_NAME]"
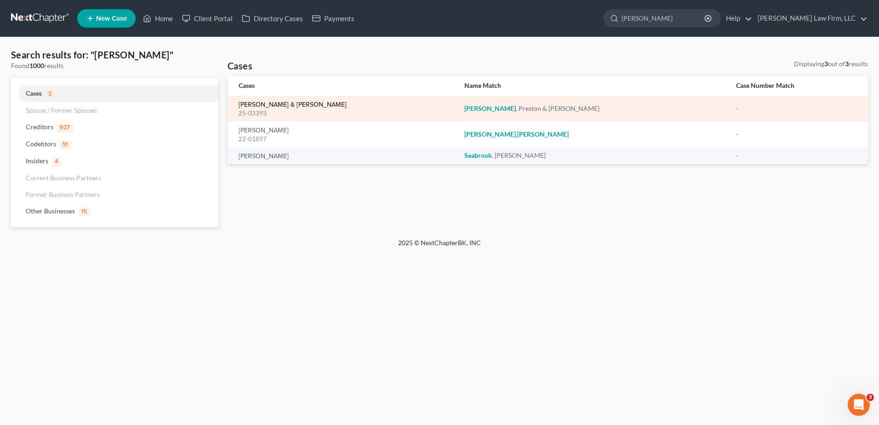
click at [263, 107] on link "[PERSON_NAME] & [PERSON_NAME]" at bounding box center [293, 105] width 108 height 6
select select "1"
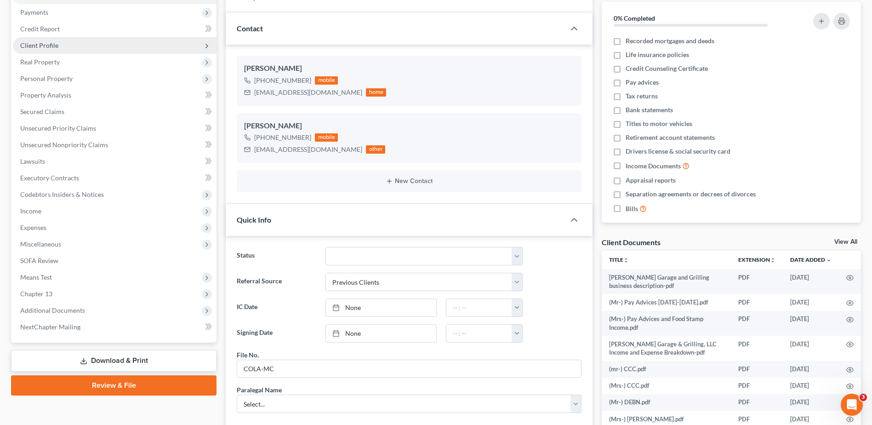
scroll to position [92, 0]
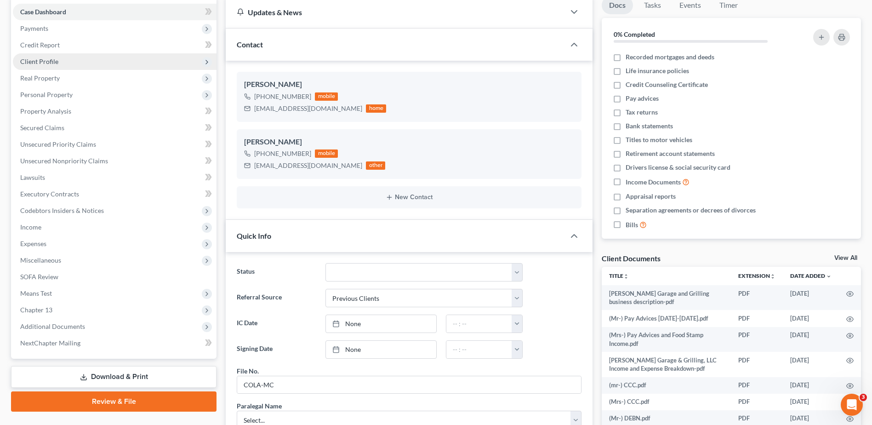
click at [54, 63] on span "Client Profile" at bounding box center [39, 61] width 38 height 8
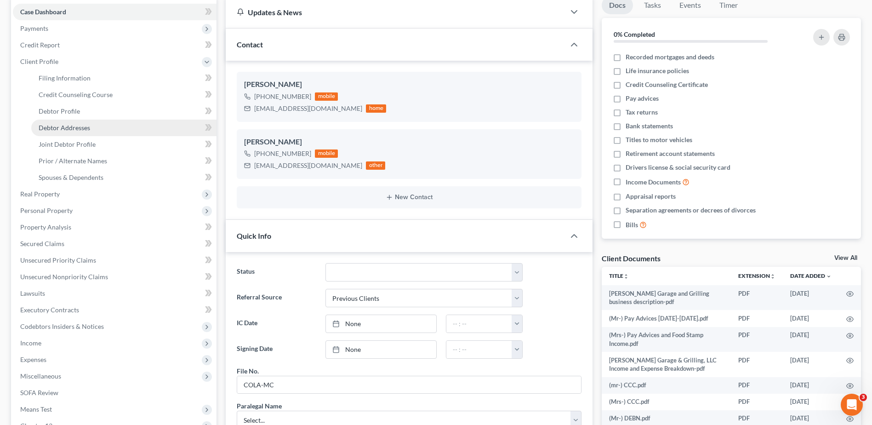
click at [76, 129] on span "Debtor Addresses" at bounding box center [64, 128] width 51 height 8
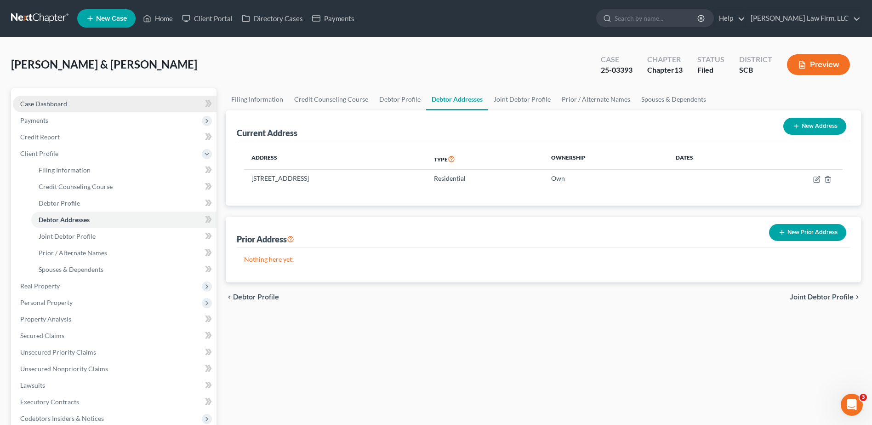
click at [48, 100] on span "Case Dashboard" at bounding box center [43, 104] width 47 height 8
select select "1"
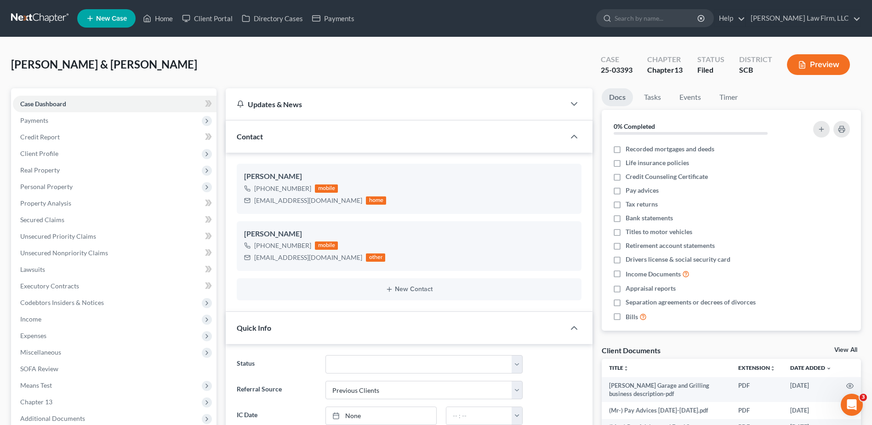
scroll to position [885, 0]
drag, startPoint x: 53, startPoint y: 20, endPoint x: 522, endPoint y: 8, distance: 469.6
click at [53, 20] on link at bounding box center [40, 18] width 59 height 17
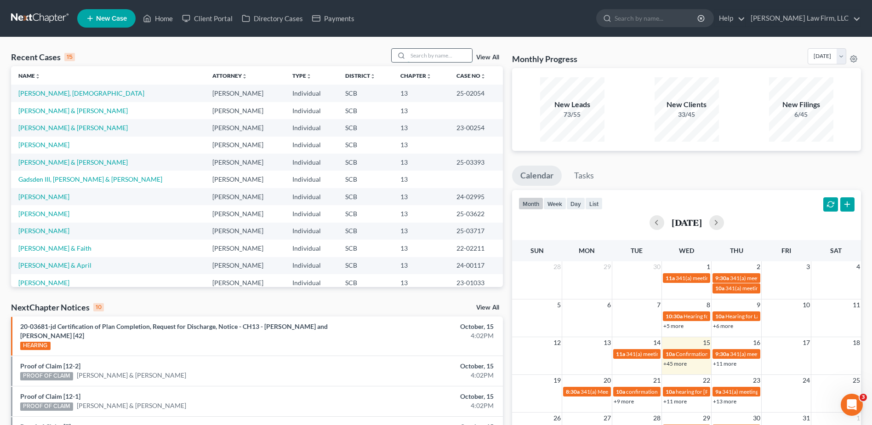
click at [428, 57] on input "search" at bounding box center [440, 55] width 64 height 13
type input "bernhardt"
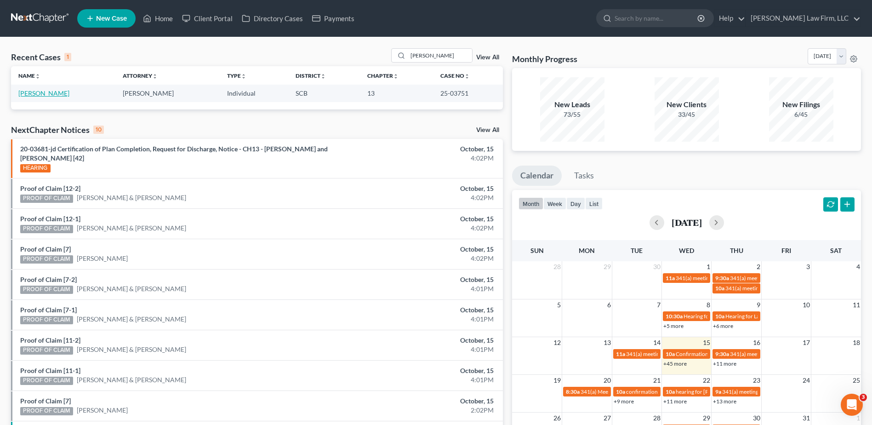
click at [35, 94] on link "Bernhardt, Michael" at bounding box center [43, 93] width 51 height 8
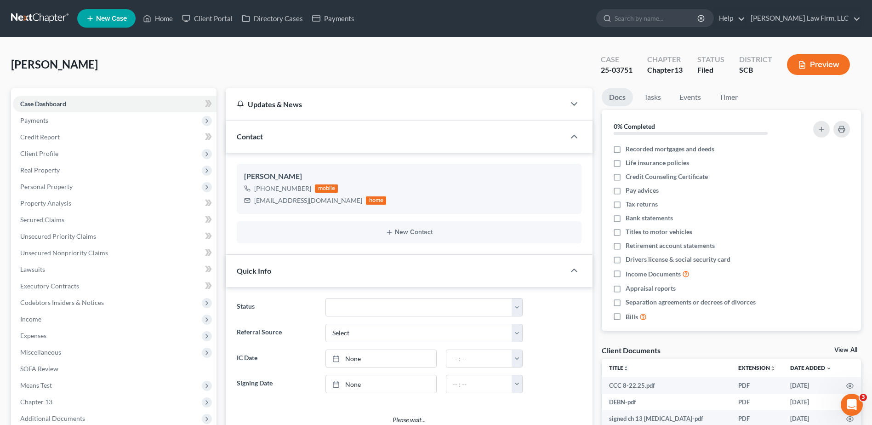
select select "0"
click at [51, 153] on span "Client Profile" at bounding box center [39, 153] width 38 height 8
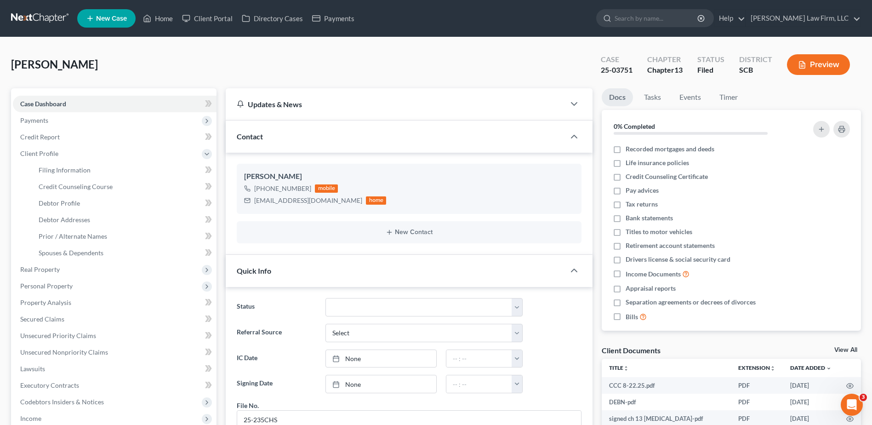
drag, startPoint x: 51, startPoint y: 270, endPoint x: 79, endPoint y: 281, distance: 30.1
click at [51, 271] on span "Real Property" at bounding box center [40, 269] width 40 height 8
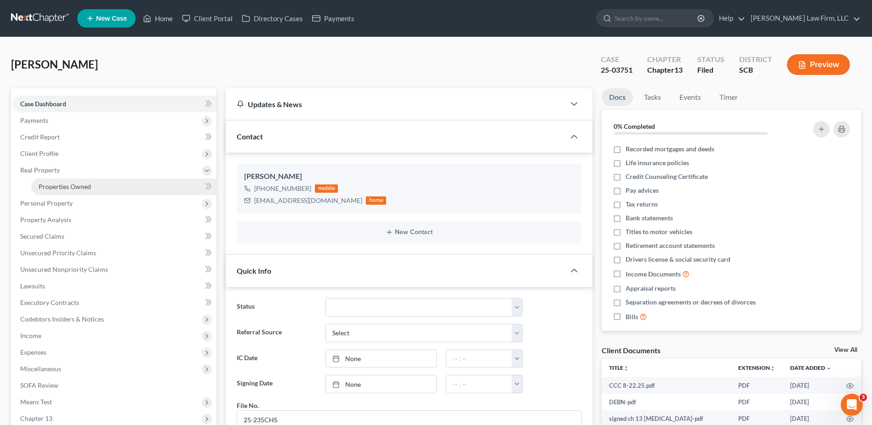
click at [68, 184] on span "Properties Owned" at bounding box center [65, 187] width 52 height 8
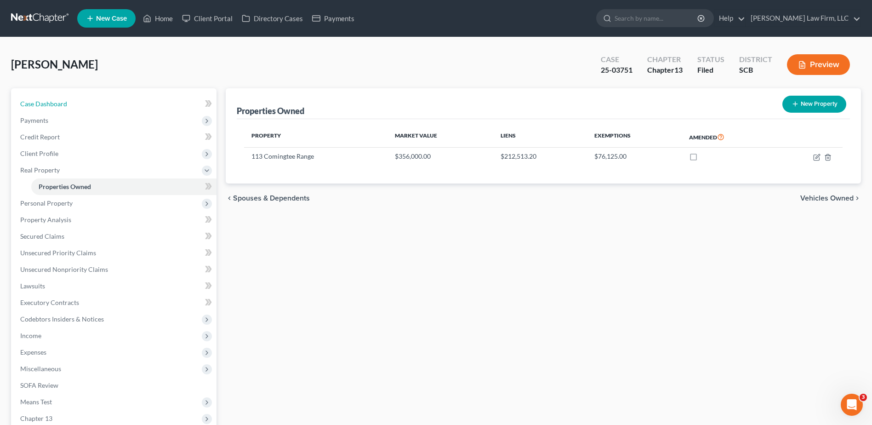
drag, startPoint x: 39, startPoint y: 102, endPoint x: 1, endPoint y: 91, distance: 38.7
click at [39, 102] on span "Case Dashboard" at bounding box center [43, 104] width 47 height 8
select select "0"
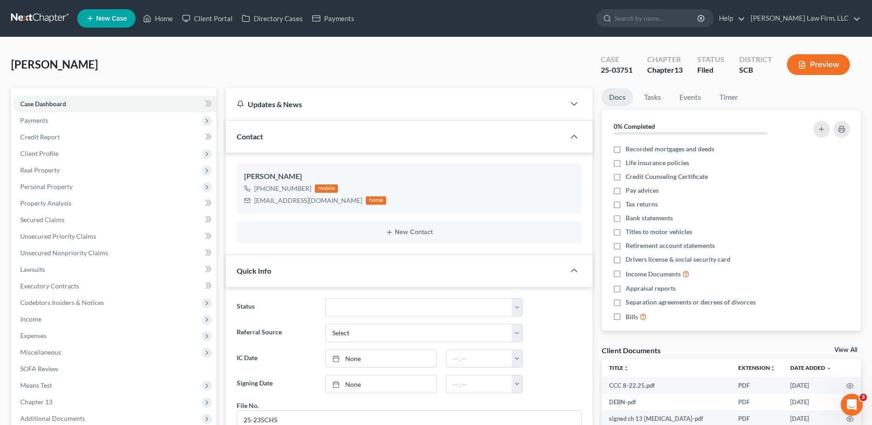
scroll to position [345, 0]
click at [683, 19] on input "search" at bounding box center [657, 18] width 84 height 17
type input "dean"
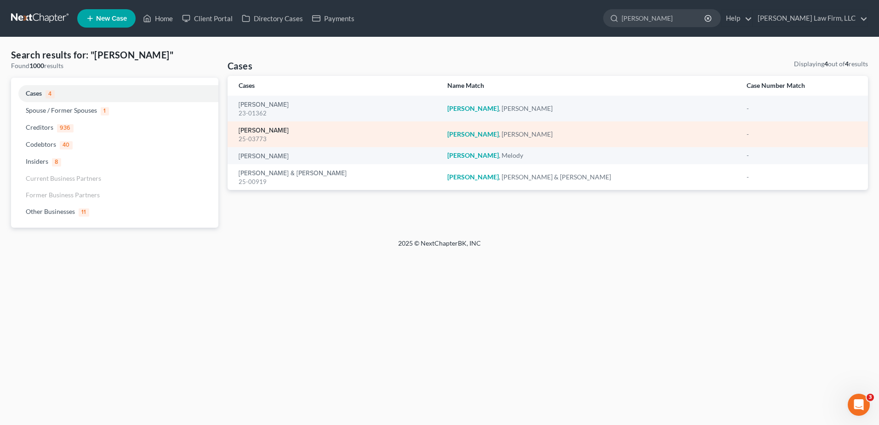
click at [263, 129] on link "Dean, Bryan" at bounding box center [264, 130] width 50 height 6
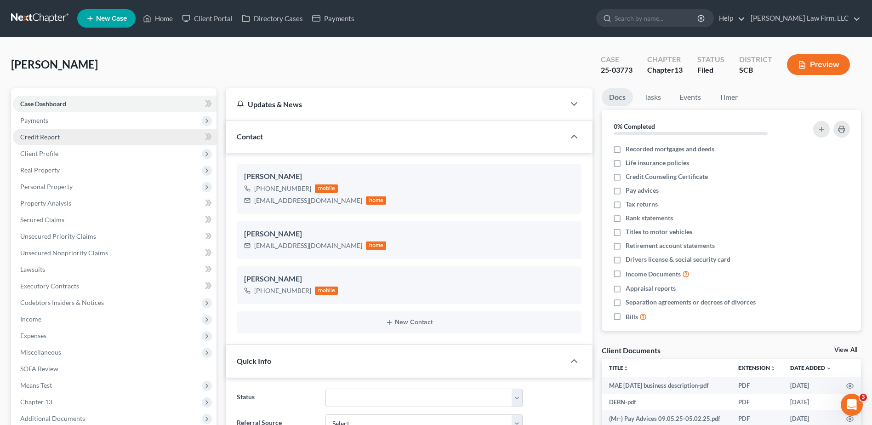
scroll to position [132, 0]
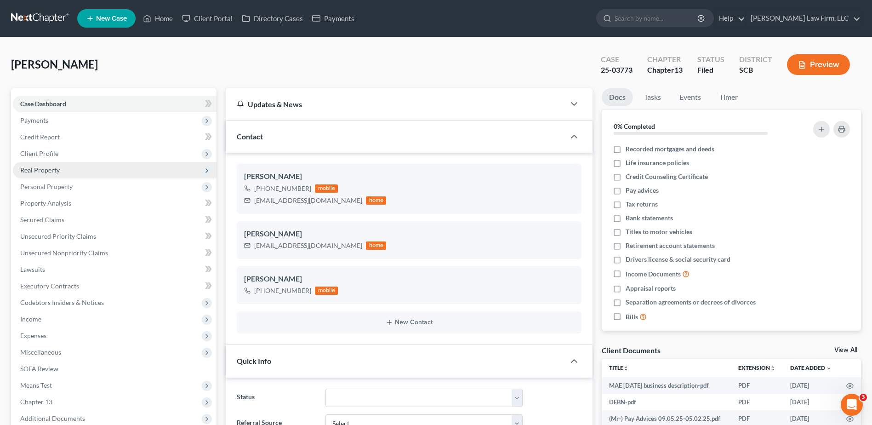
click at [51, 170] on span "Real Property" at bounding box center [40, 170] width 40 height 8
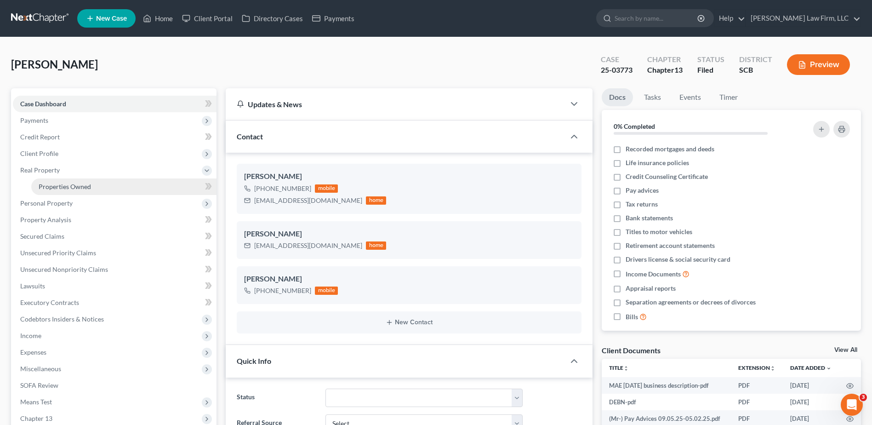
click at [66, 189] on span "Properties Owned" at bounding box center [65, 187] width 52 height 8
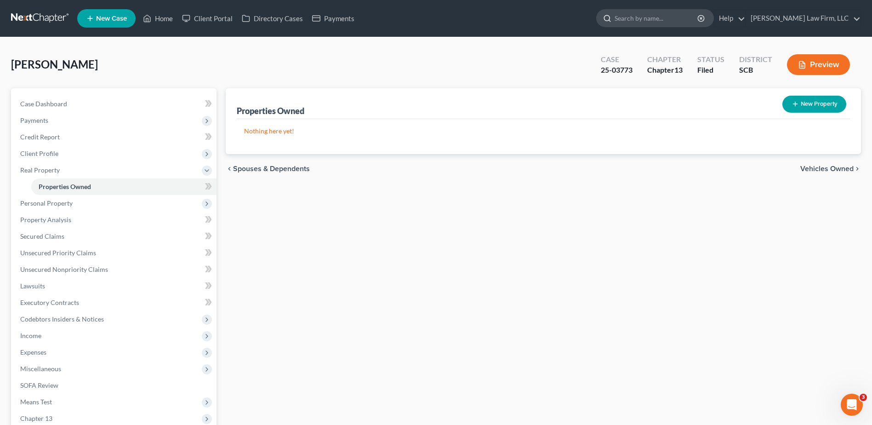
click at [672, 21] on input "search" at bounding box center [657, 18] width 84 height 17
type input "vaughn"
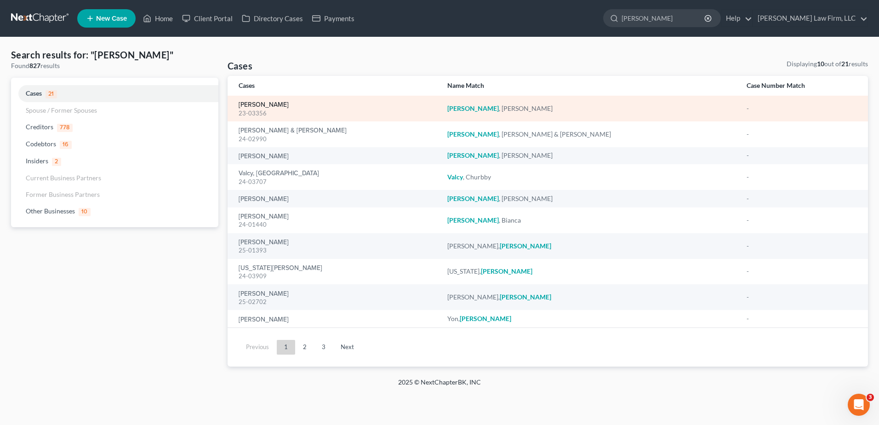
click at [268, 105] on link "Vaughn, Gregory" at bounding box center [264, 105] width 50 height 6
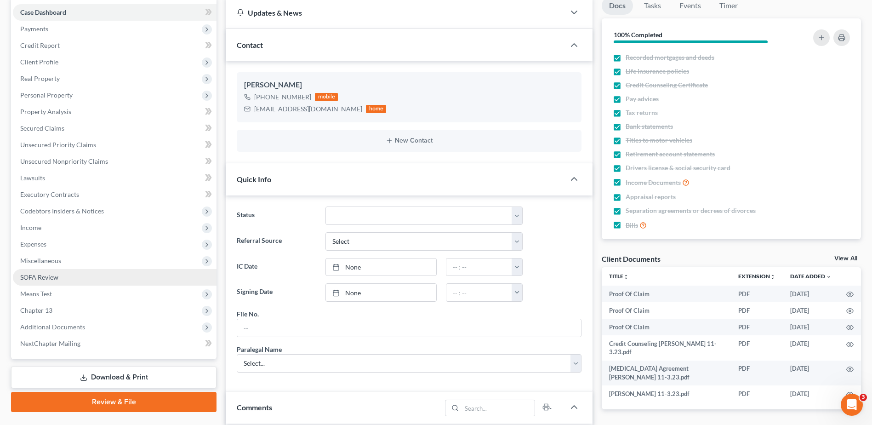
scroll to position [92, 0]
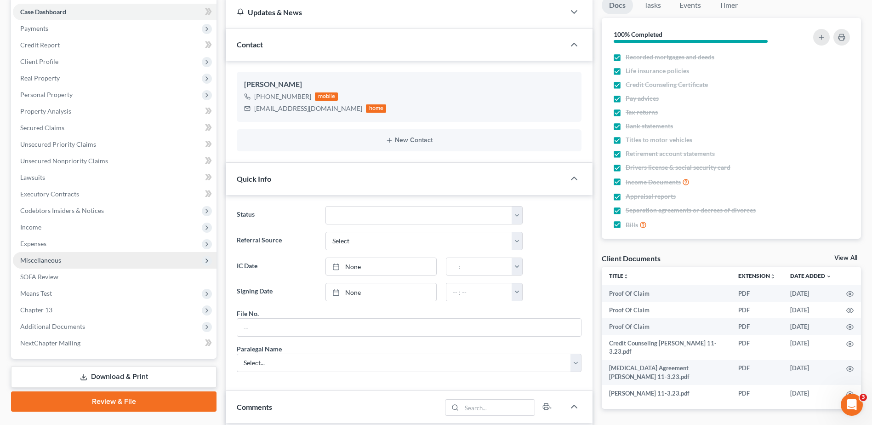
drag, startPoint x: 51, startPoint y: 258, endPoint x: 71, endPoint y: 263, distance: 20.9
click at [51, 258] on span "Miscellaneous" at bounding box center [40, 260] width 41 height 8
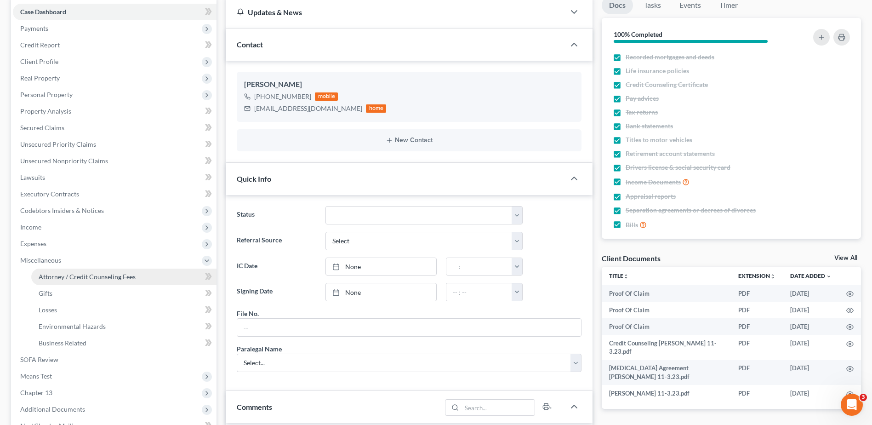
click at [86, 279] on span "Attorney / Credit Counseling Fees" at bounding box center [87, 277] width 97 height 8
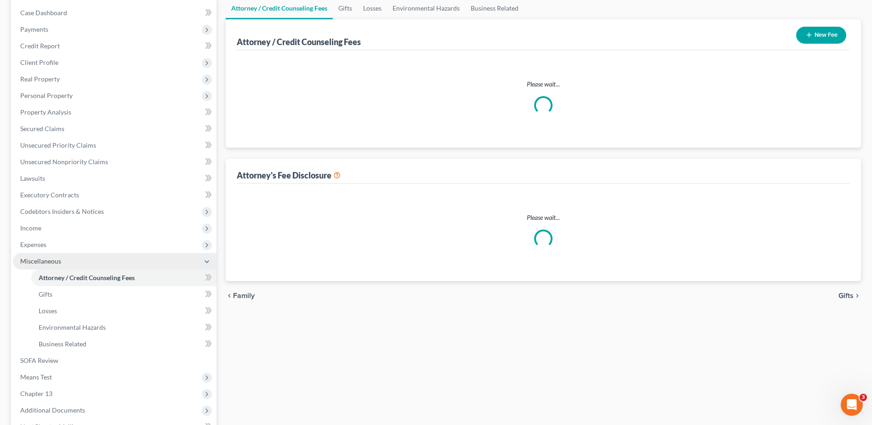
select select "0"
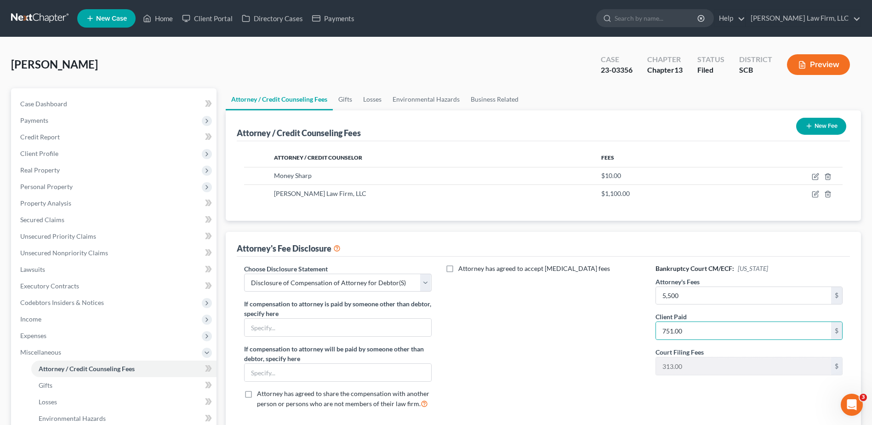
click at [811, 59] on button "Preview" at bounding box center [818, 64] width 63 height 21
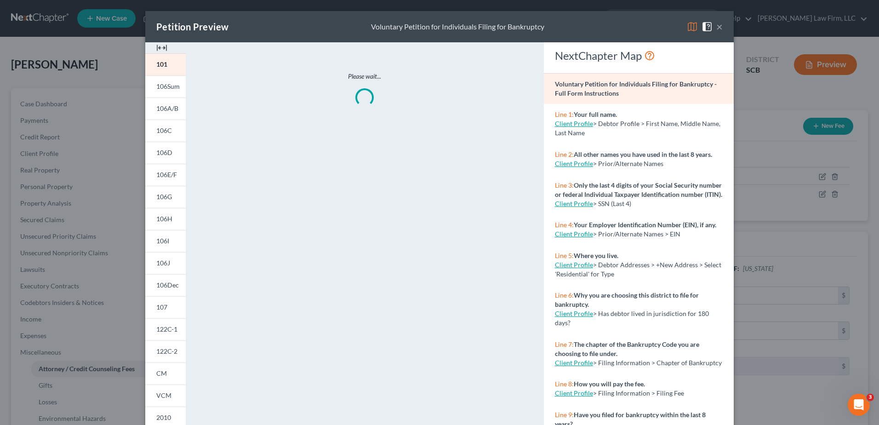
drag, startPoint x: 688, startPoint y: 26, endPoint x: 540, endPoint y: 113, distance: 172.1
click at [688, 25] on img at bounding box center [692, 26] width 11 height 11
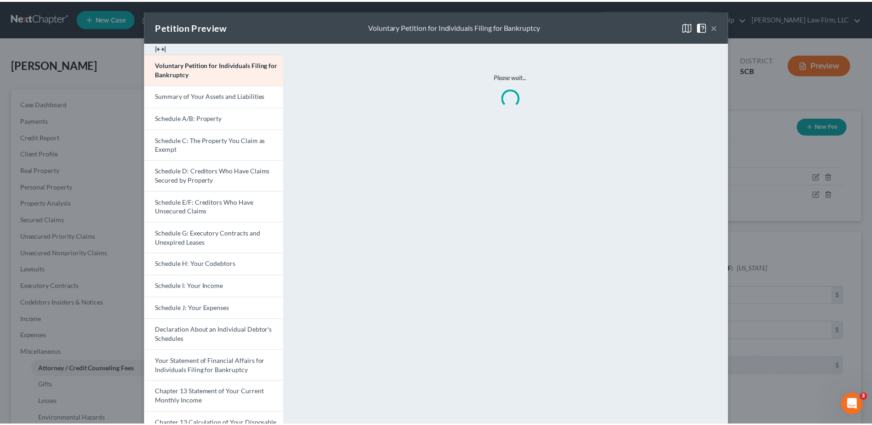
scroll to position [155, 0]
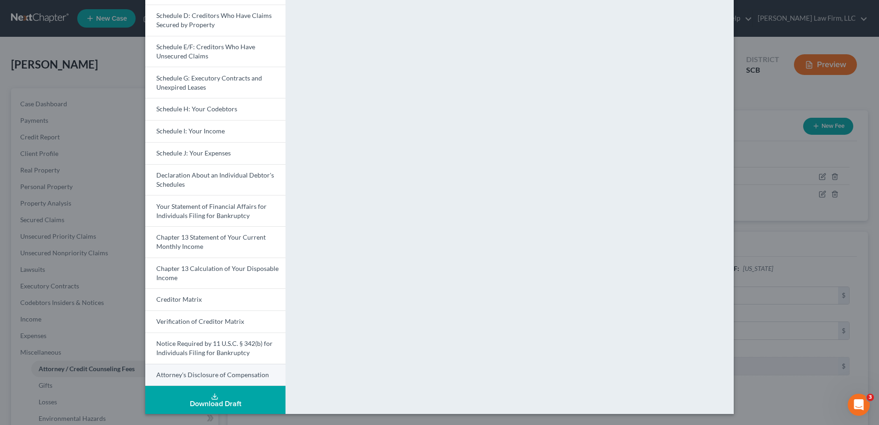
click at [186, 377] on span "Attorney's Disclosure of Compensation" at bounding box center [212, 375] width 113 height 8
click at [754, 159] on div "Petition Preview Attorney's Disclosure of Compensation × Voluntary Petition for…" at bounding box center [439, 212] width 879 height 425
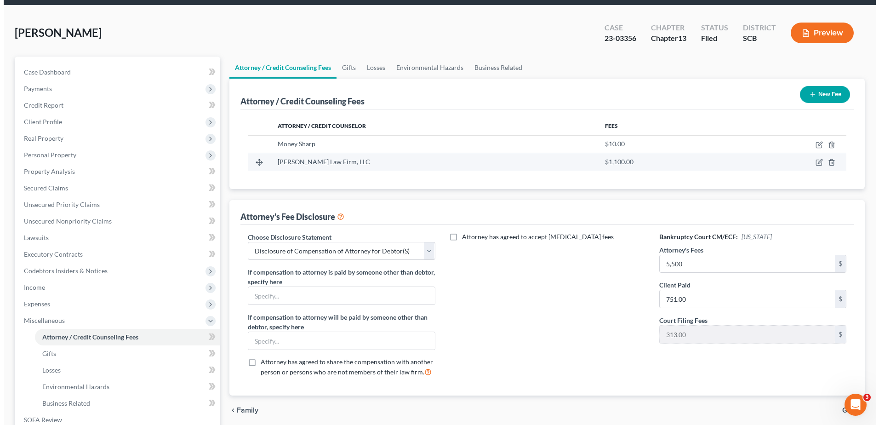
scroll to position [46, 0]
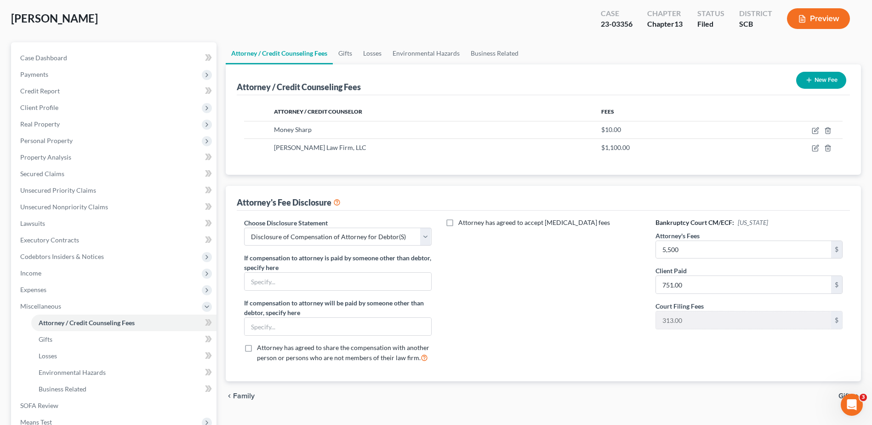
drag, startPoint x: 804, startPoint y: 227, endPoint x: 800, endPoint y: 226, distance: 4.8
click at [804, 227] on div "Bankruptcy Court CM/ECF: South Carolina Attorney's Fees 5,500 $ Client Paid 751…" at bounding box center [749, 294] width 206 height 152
type input "5,850"
click at [823, 23] on button "Preview" at bounding box center [818, 18] width 63 height 21
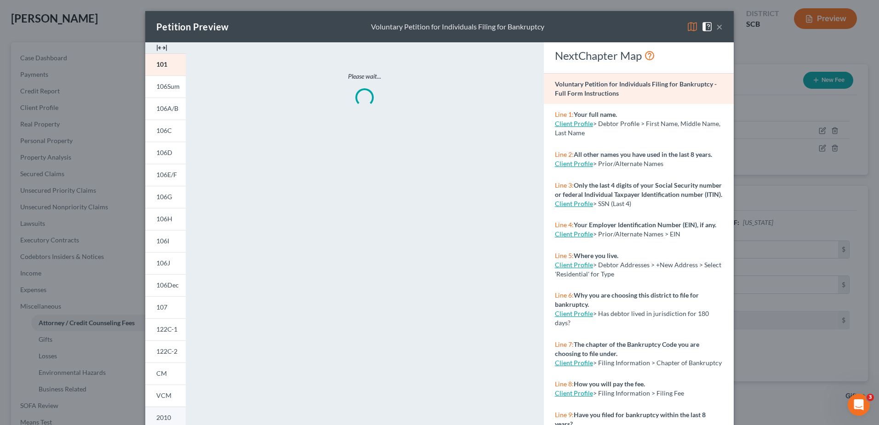
click at [166, 415] on span "2010" at bounding box center [163, 417] width 15 height 8
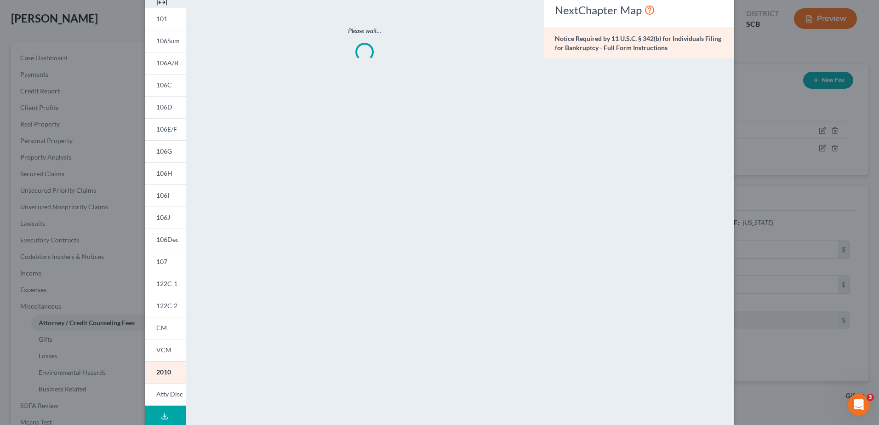
scroll to position [0, 0]
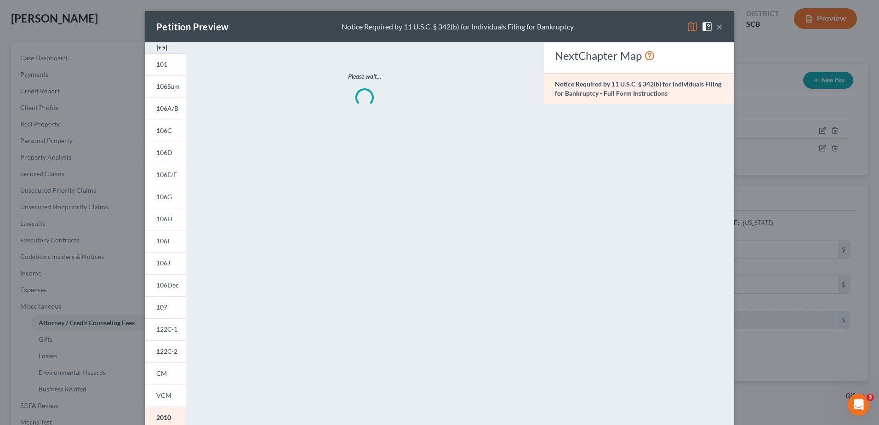
click at [691, 28] on img at bounding box center [692, 26] width 11 height 11
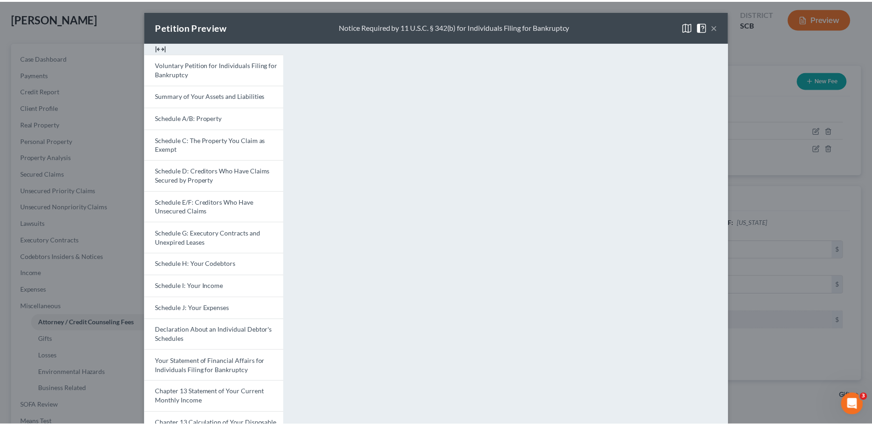
scroll to position [155, 0]
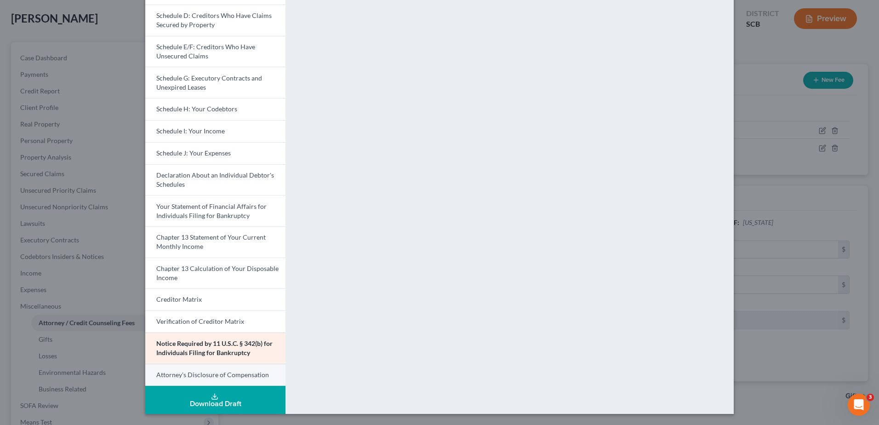
click at [201, 374] on span "Attorney's Disclosure of Compensation" at bounding box center [212, 375] width 113 height 8
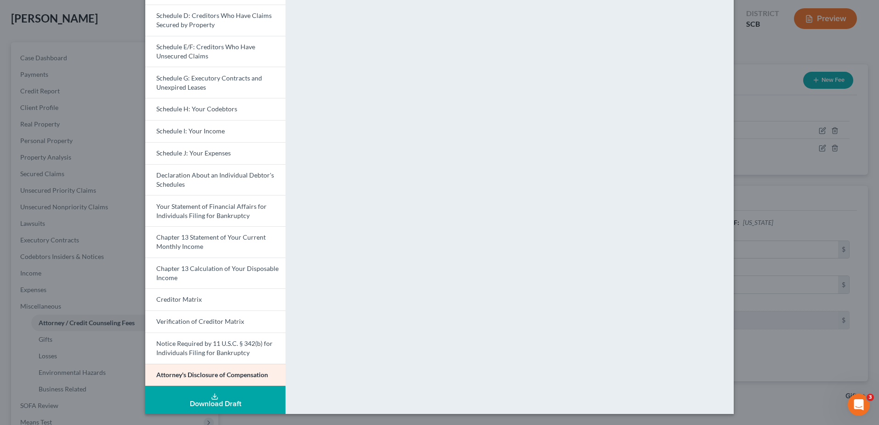
drag, startPoint x: 764, startPoint y: 161, endPoint x: 757, endPoint y: 157, distance: 7.8
click at [764, 161] on div "Petition Preview Attorney's Disclosure of Compensation × Voluntary Petition for…" at bounding box center [439, 212] width 879 height 425
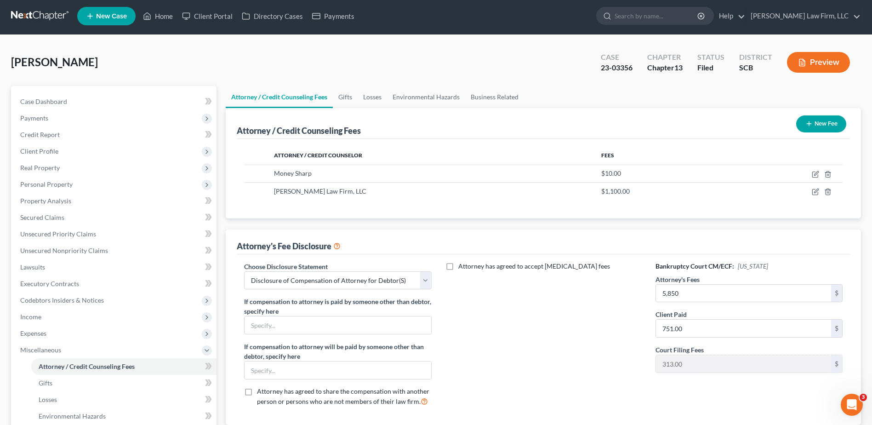
scroll to position [0, 0]
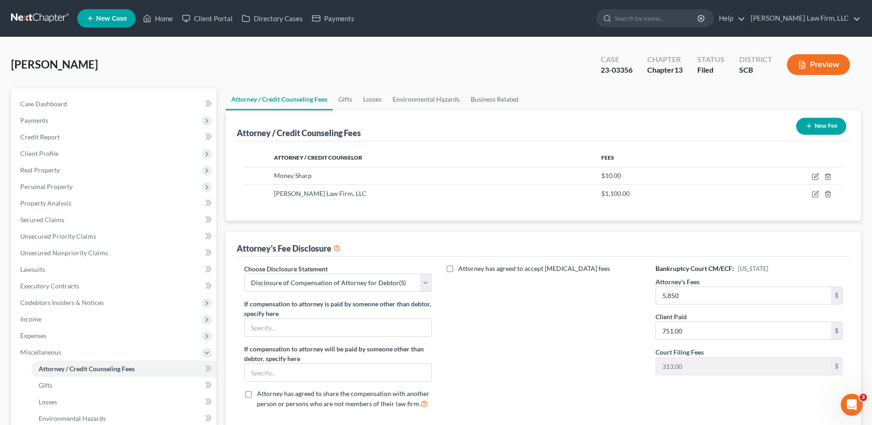
click at [55, 17] on link at bounding box center [40, 18] width 59 height 17
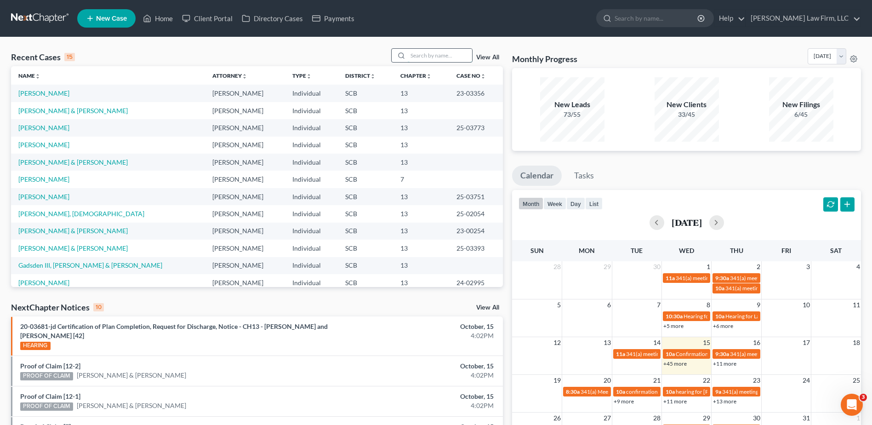
click at [430, 54] on input "search" at bounding box center [440, 55] width 64 height 13
type input "gordon"
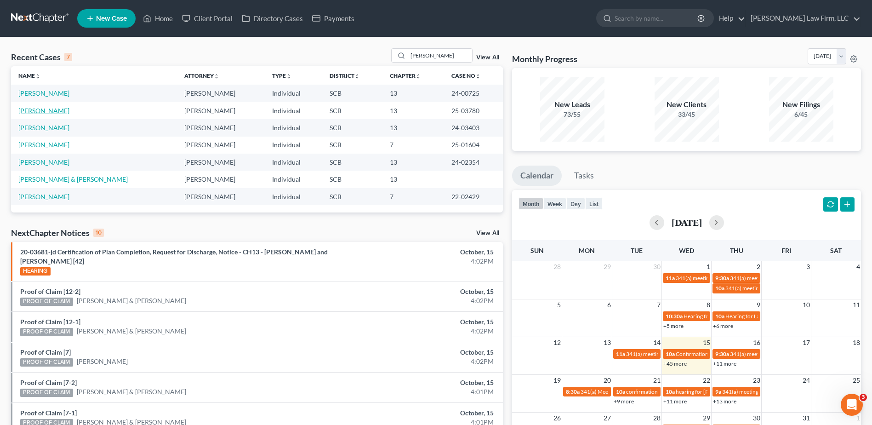
click at [47, 109] on link "Gordon, Olga" at bounding box center [43, 111] width 51 height 8
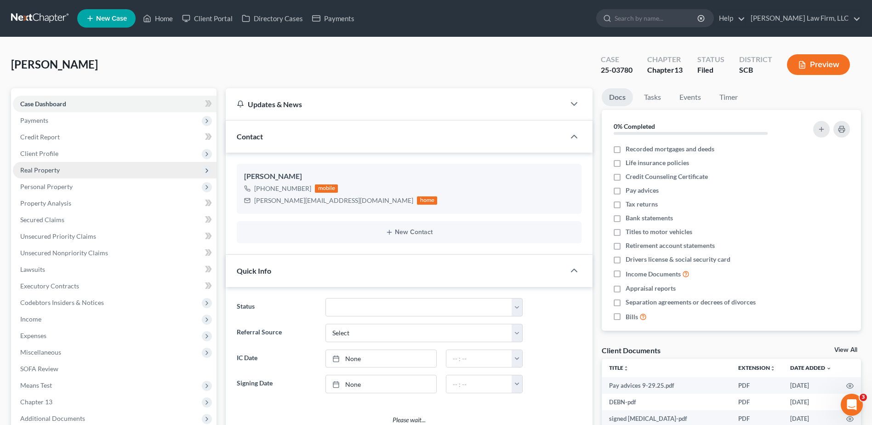
select select "0"
click at [41, 176] on span "Real Property" at bounding box center [115, 170] width 204 height 17
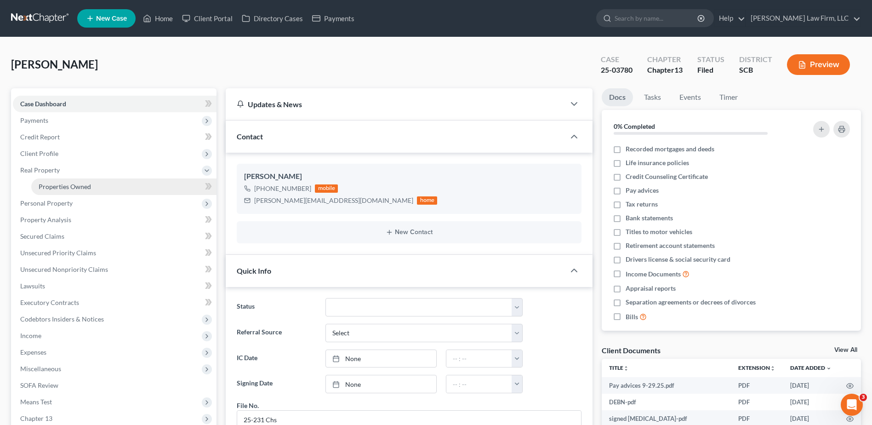
scroll to position [312, 0]
click at [56, 194] on link "Properties Owned" at bounding box center [123, 186] width 185 height 17
